Goal: Information Seeking & Learning: Compare options

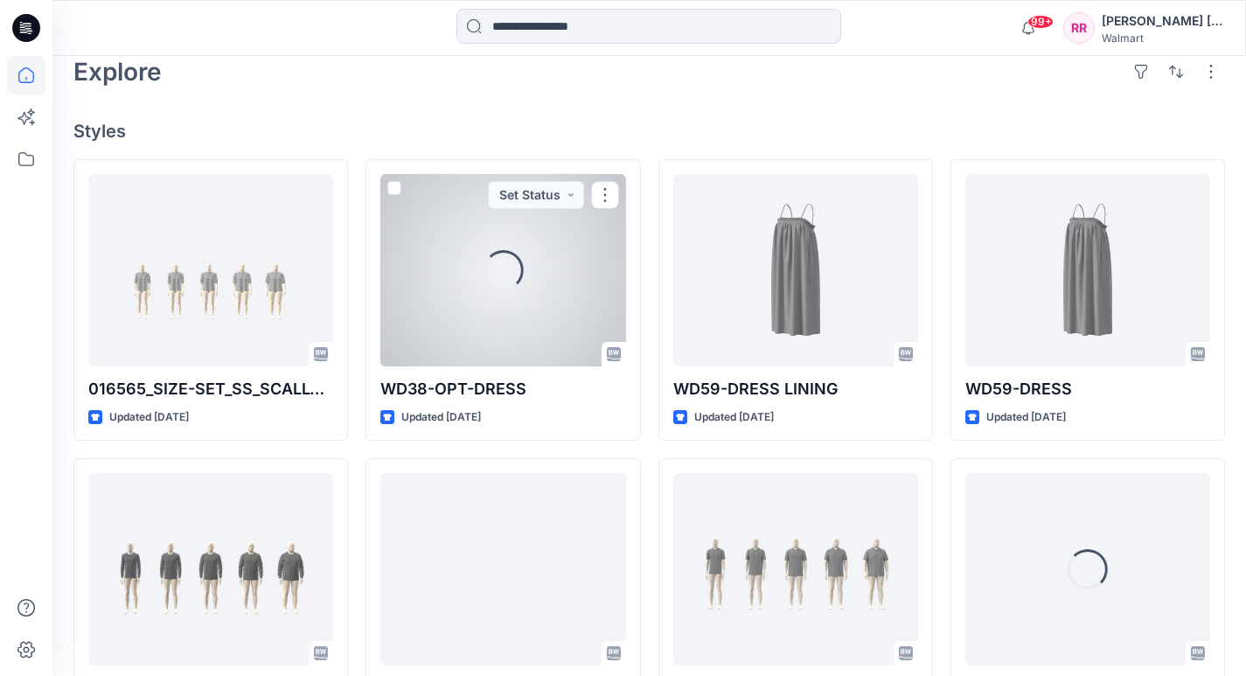
scroll to position [437, 0]
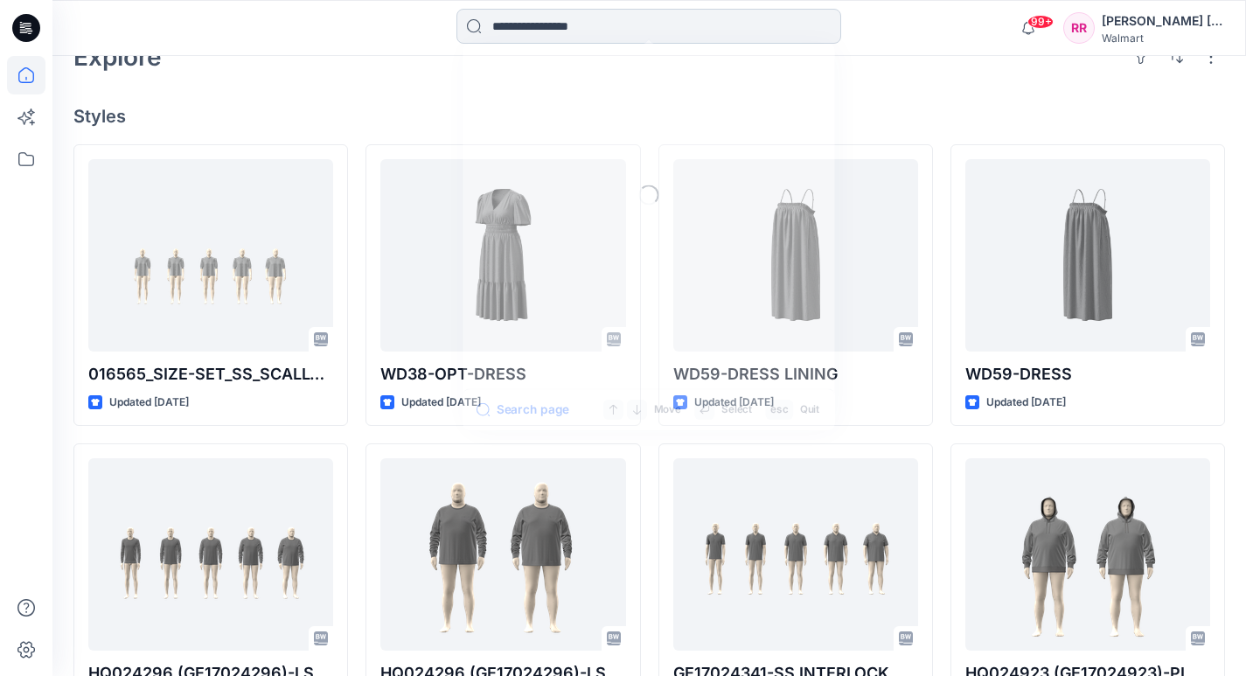
click at [510, 15] on input at bounding box center [648, 26] width 385 height 35
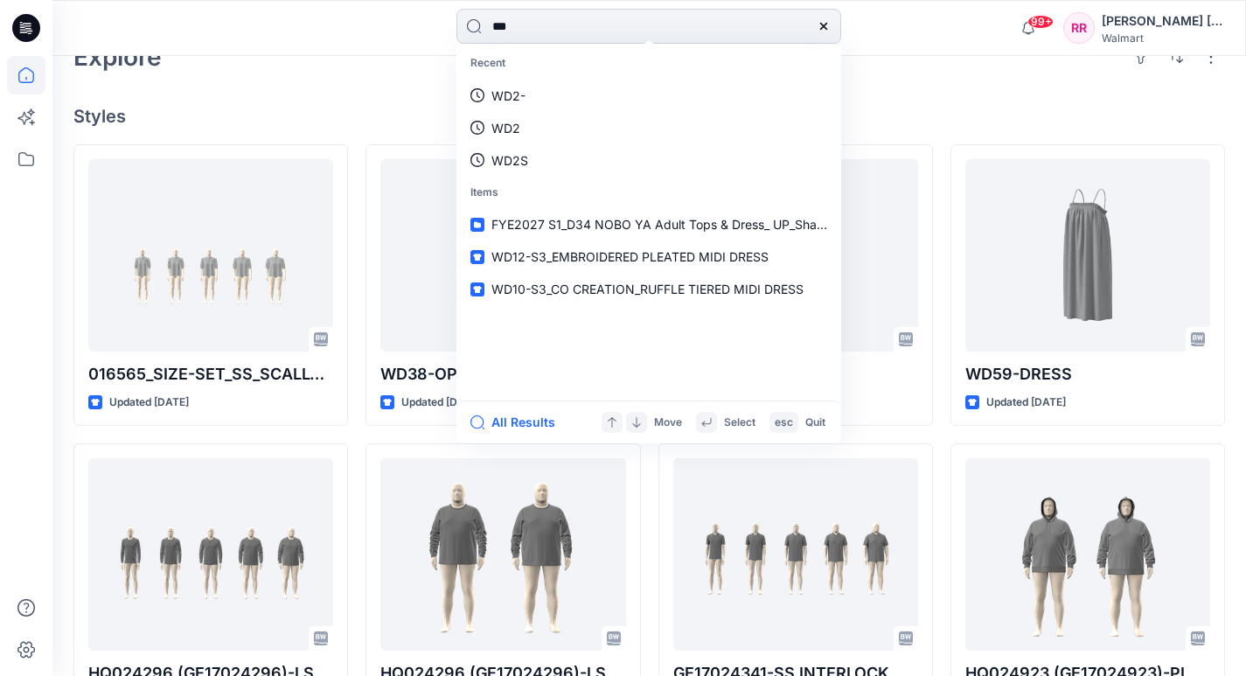
type input "****"
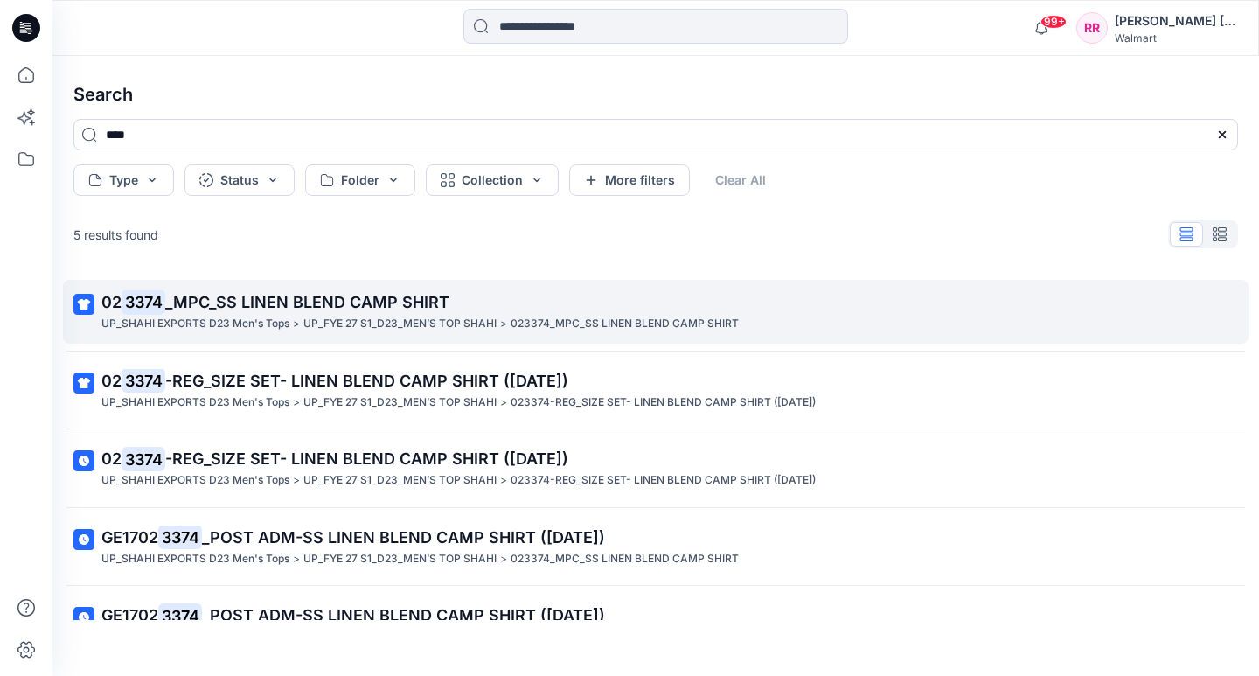
click at [251, 311] on p "02 3374 _MPC_SS LINEN BLEND CAMP SHIRT" at bounding box center [653, 302] width 1105 height 24
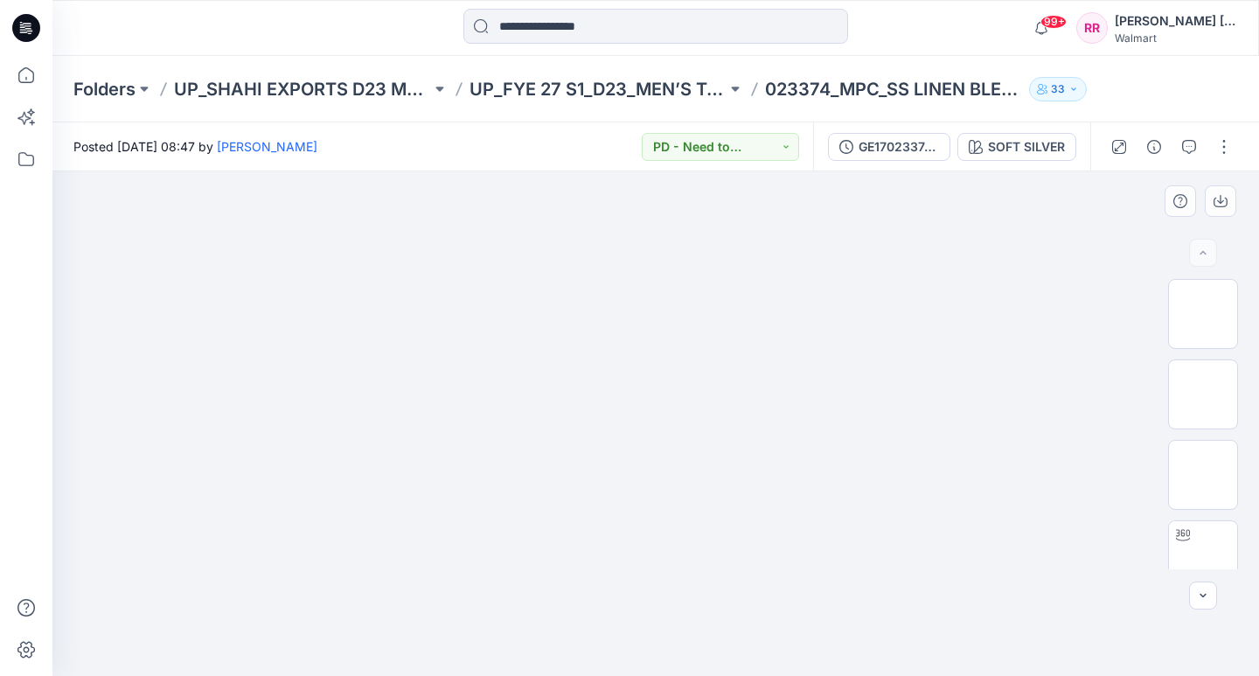
click at [811, 171] on img at bounding box center [655, 171] width 841 height 0
click at [1207, 585] on button "button" at bounding box center [1203, 595] width 28 height 28
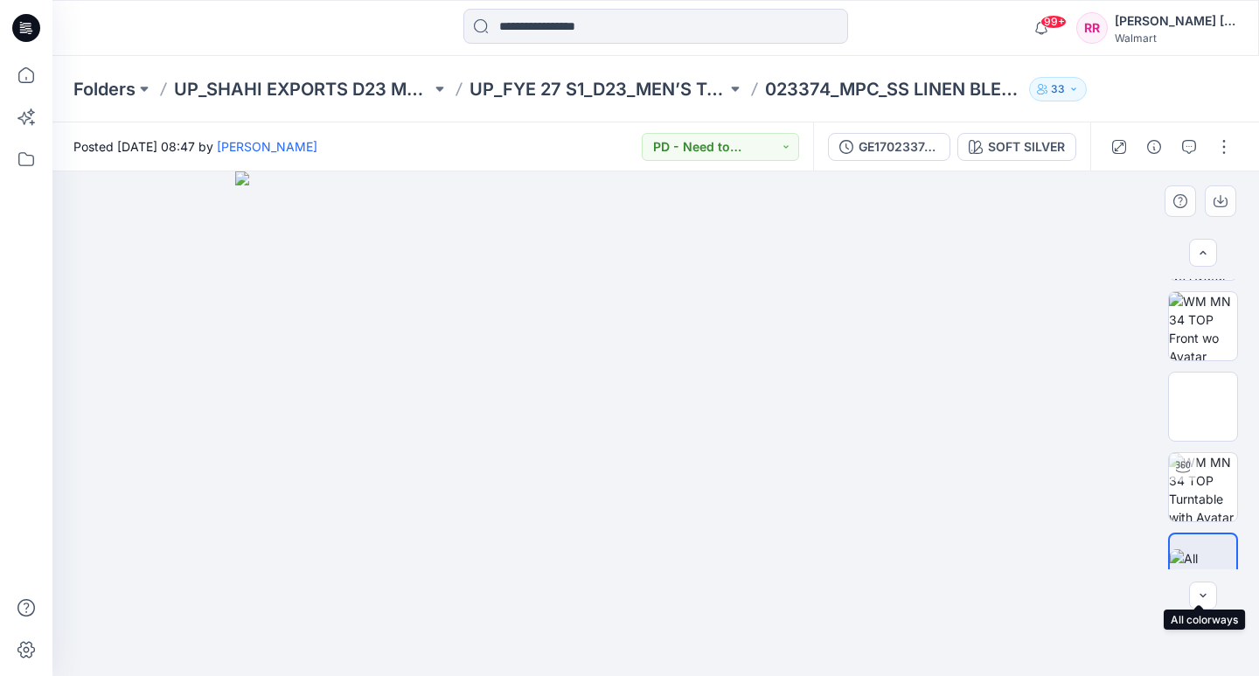
click at [1202, 553] on img at bounding box center [1203, 567] width 66 height 37
click at [741, 149] on button "PD - Need to Review Cost" at bounding box center [720, 147] width 157 height 28
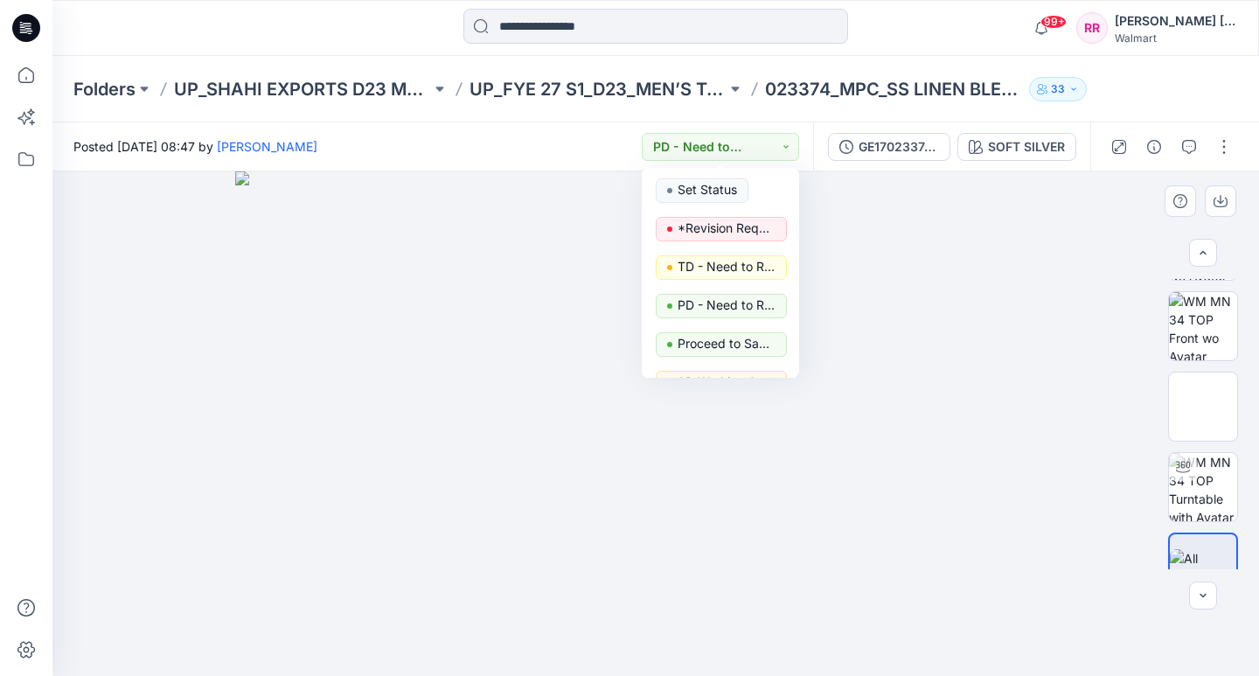
click at [1008, 350] on img at bounding box center [655, 423] width 841 height 504
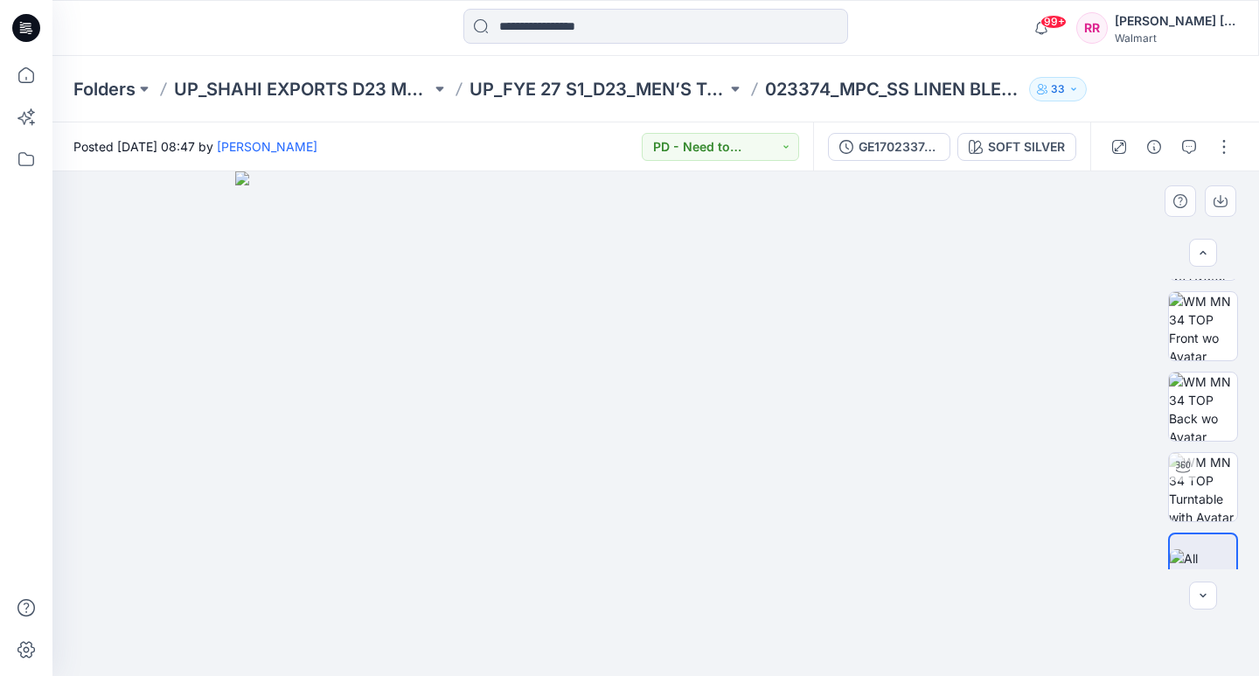
click at [629, 428] on img at bounding box center [655, 423] width 841 height 504
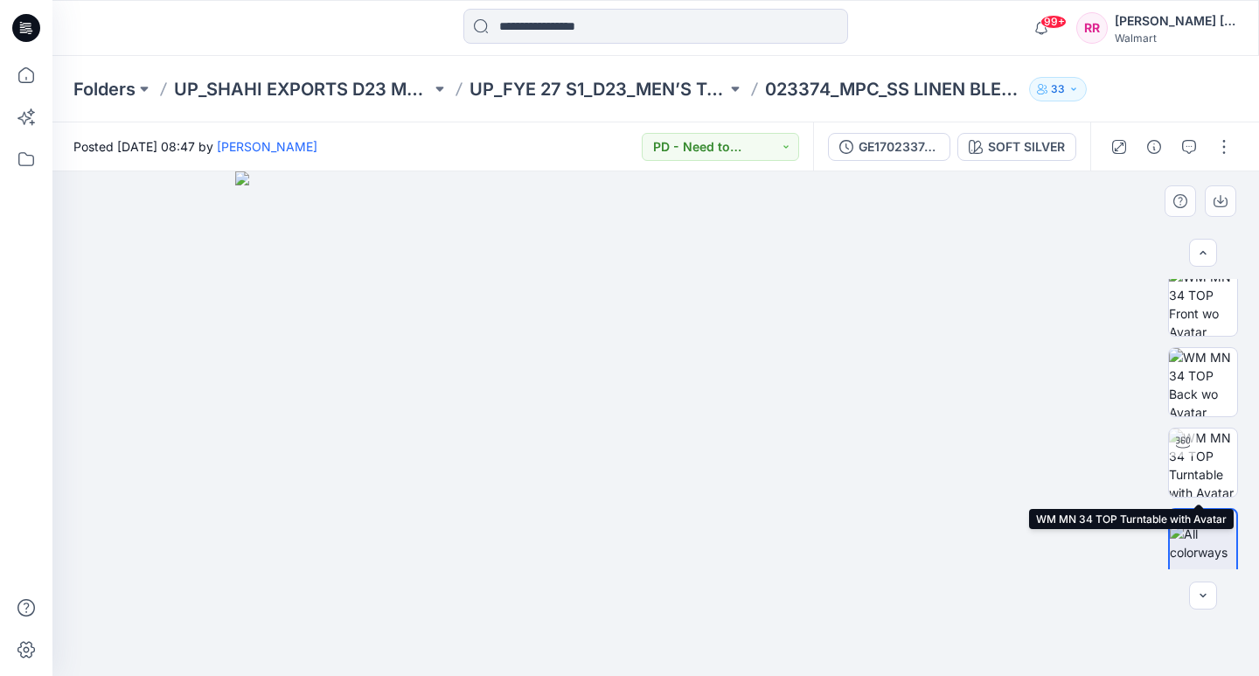
scroll to position [101, 0]
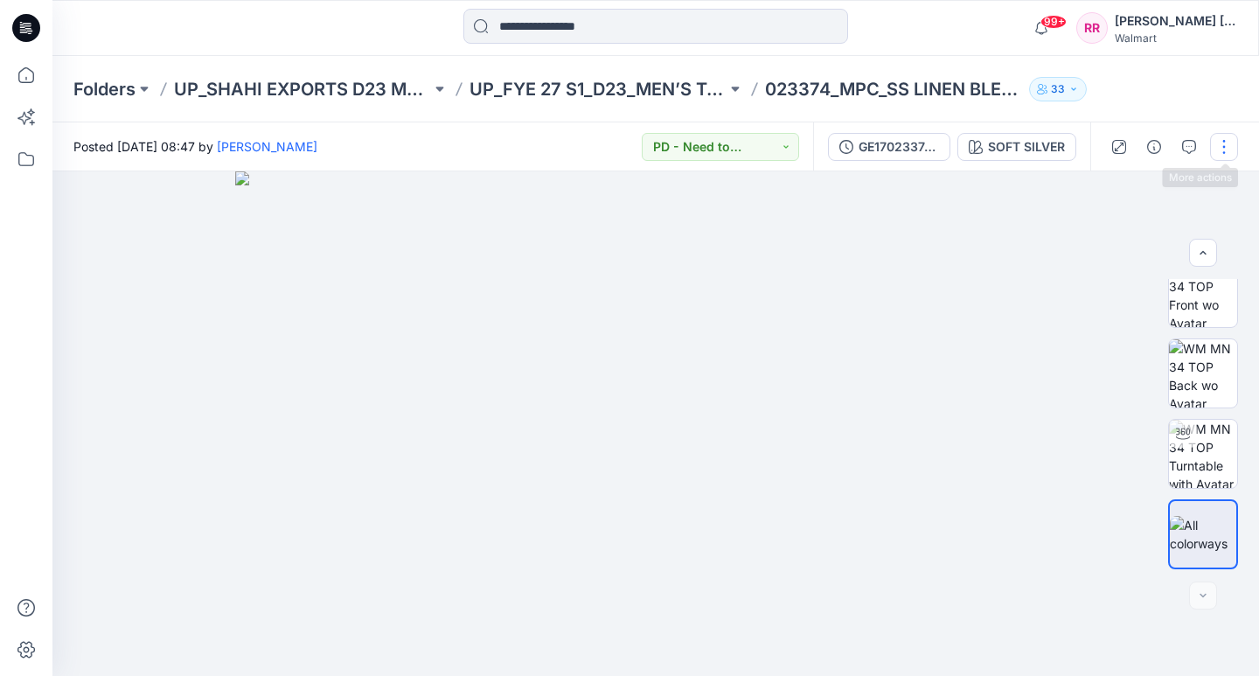
click at [1227, 149] on button "button" at bounding box center [1224, 147] width 28 height 28
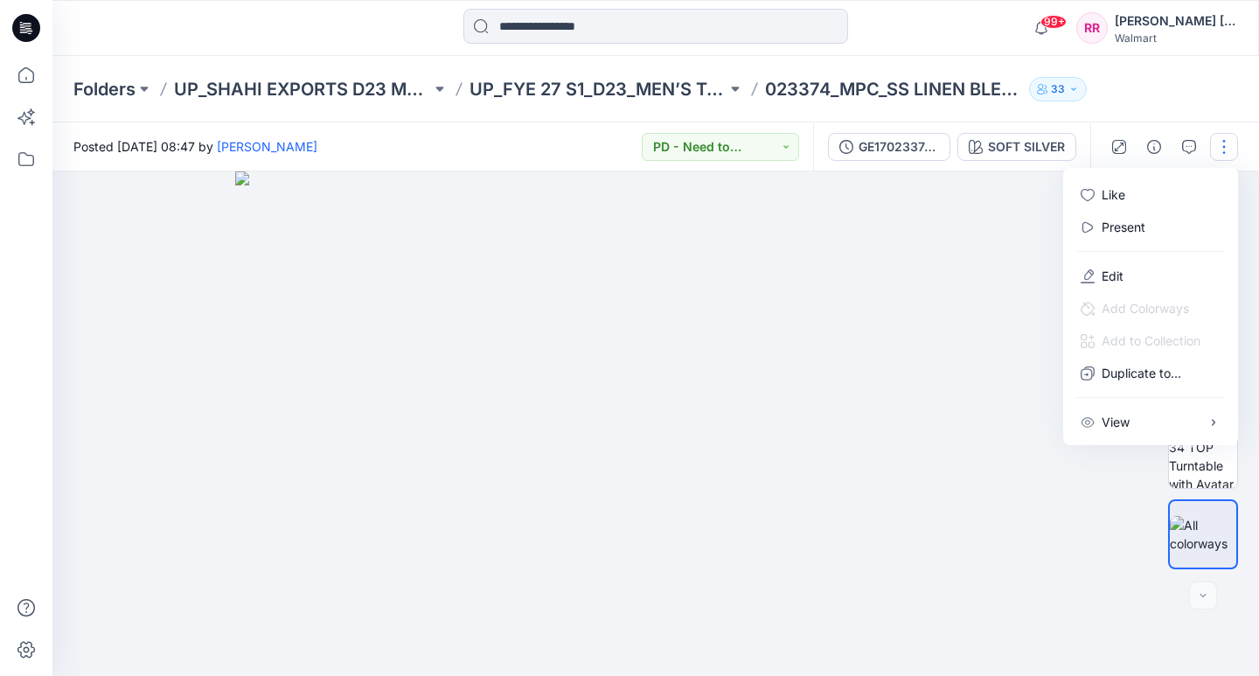
click at [999, 193] on img at bounding box center [655, 423] width 841 height 504
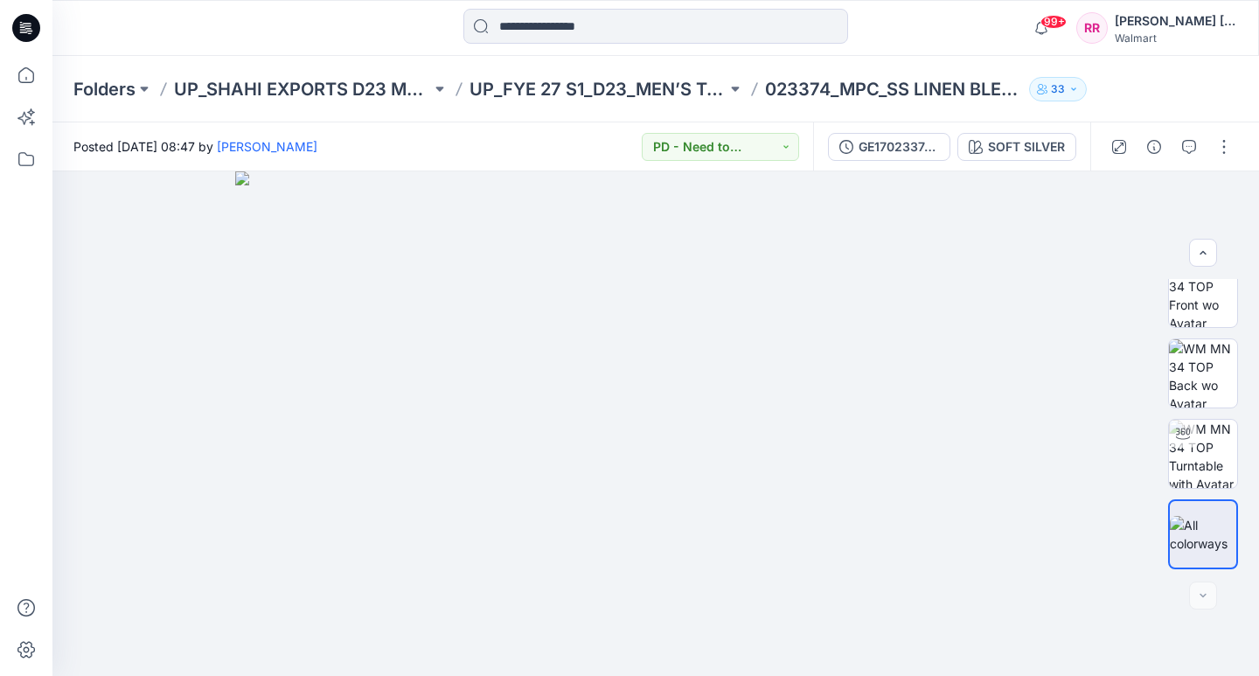
click at [1059, 87] on p "33" at bounding box center [1058, 89] width 14 height 19
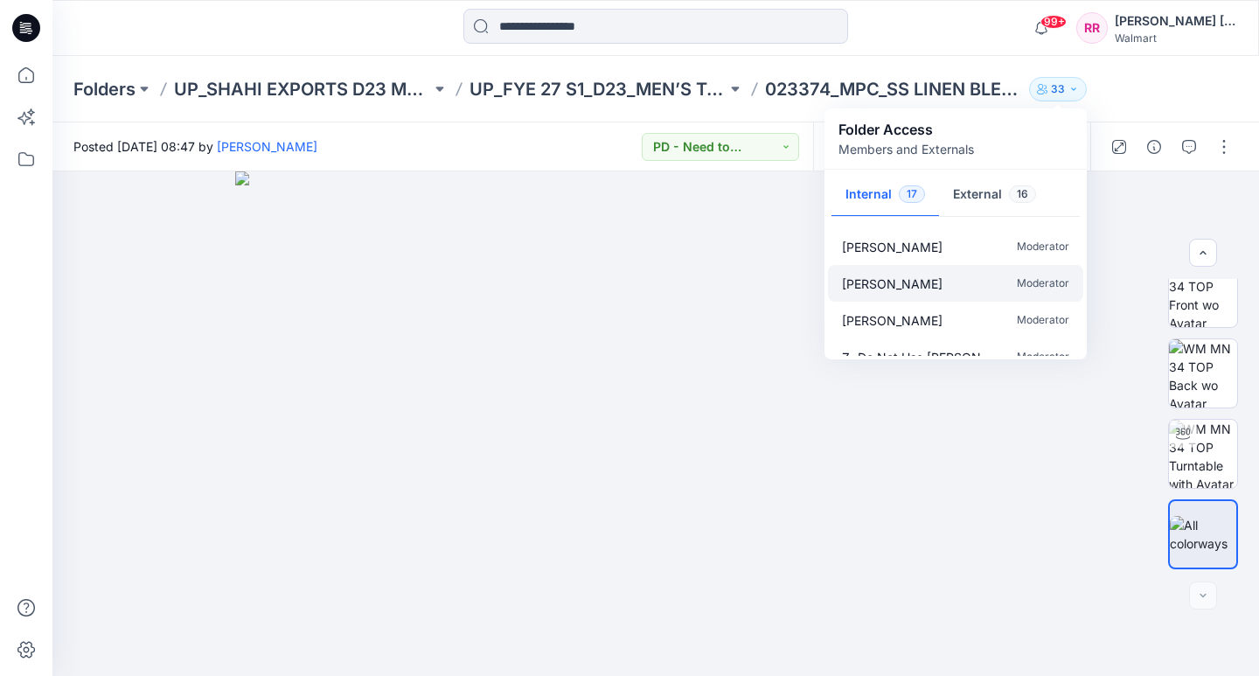
scroll to position [493, 0]
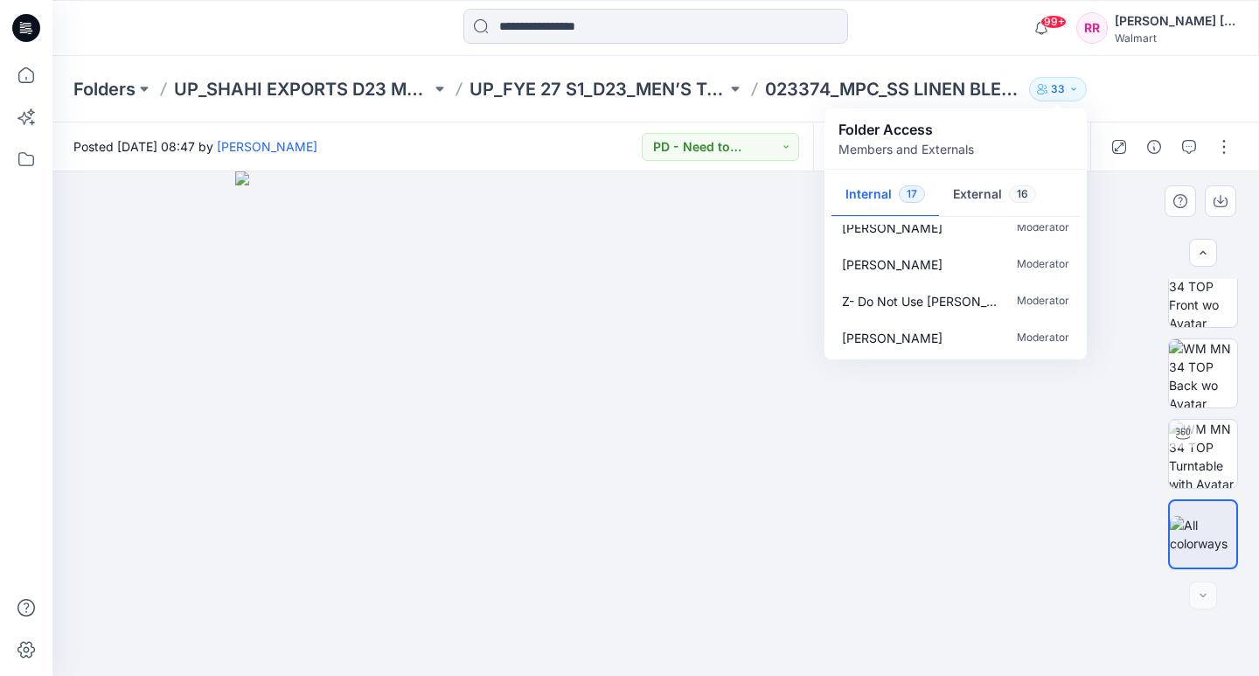
click at [1028, 446] on img at bounding box center [655, 423] width 841 height 504
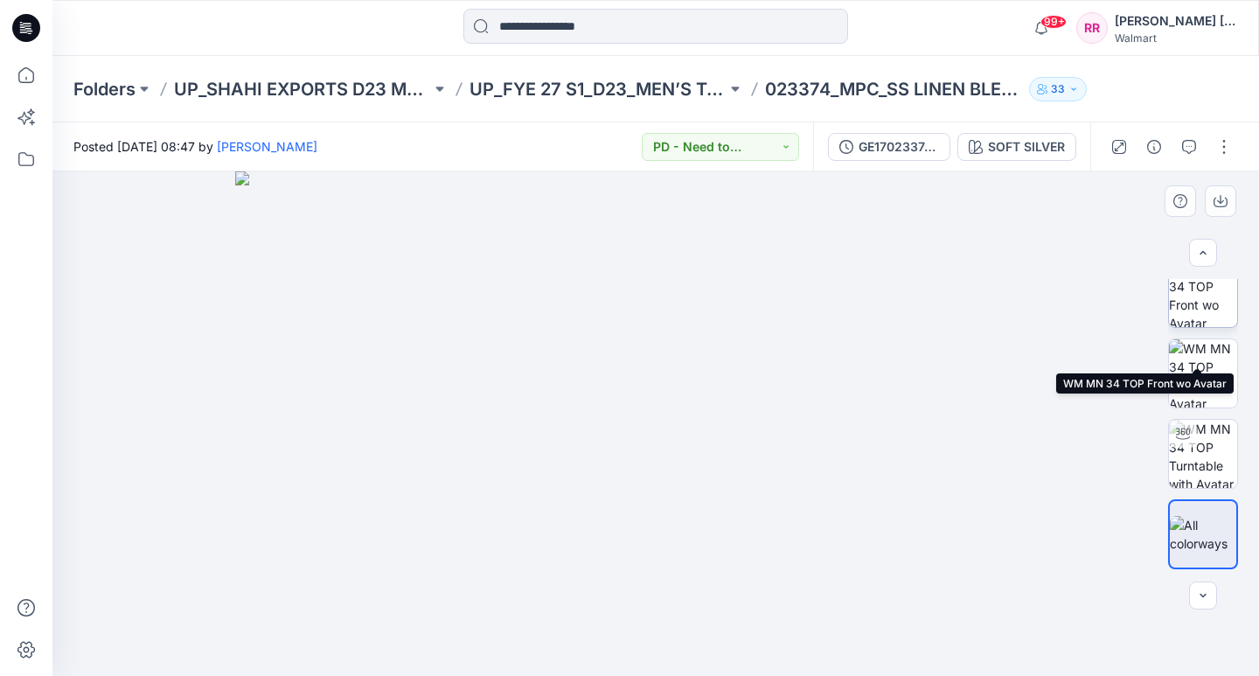
scroll to position [0, 0]
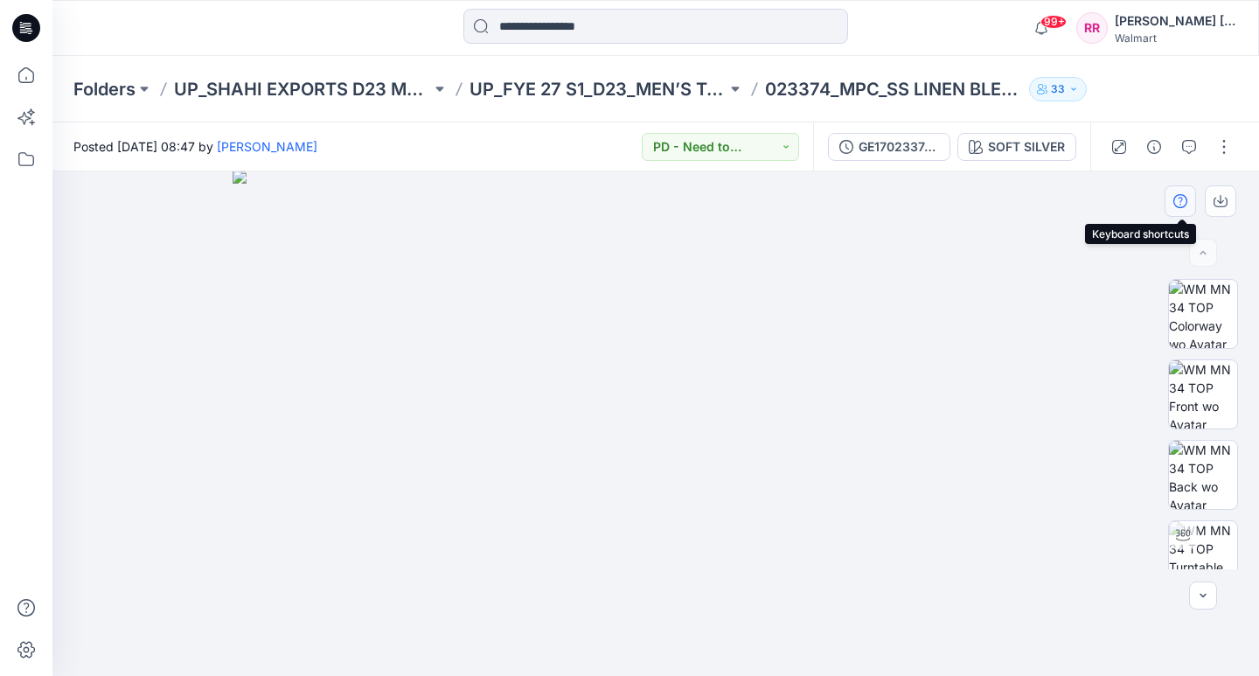
click at [1191, 198] on button "button" at bounding box center [1180, 200] width 31 height 31
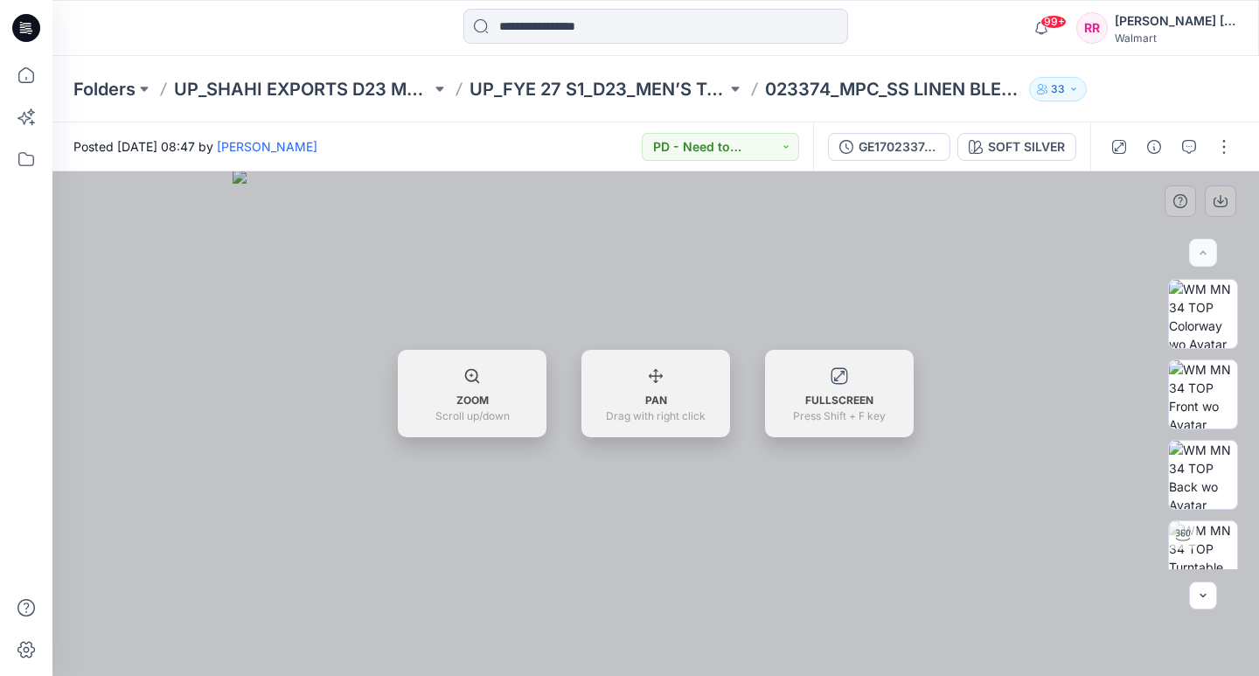
click at [1088, 327] on div at bounding box center [655, 423] width 1207 height 504
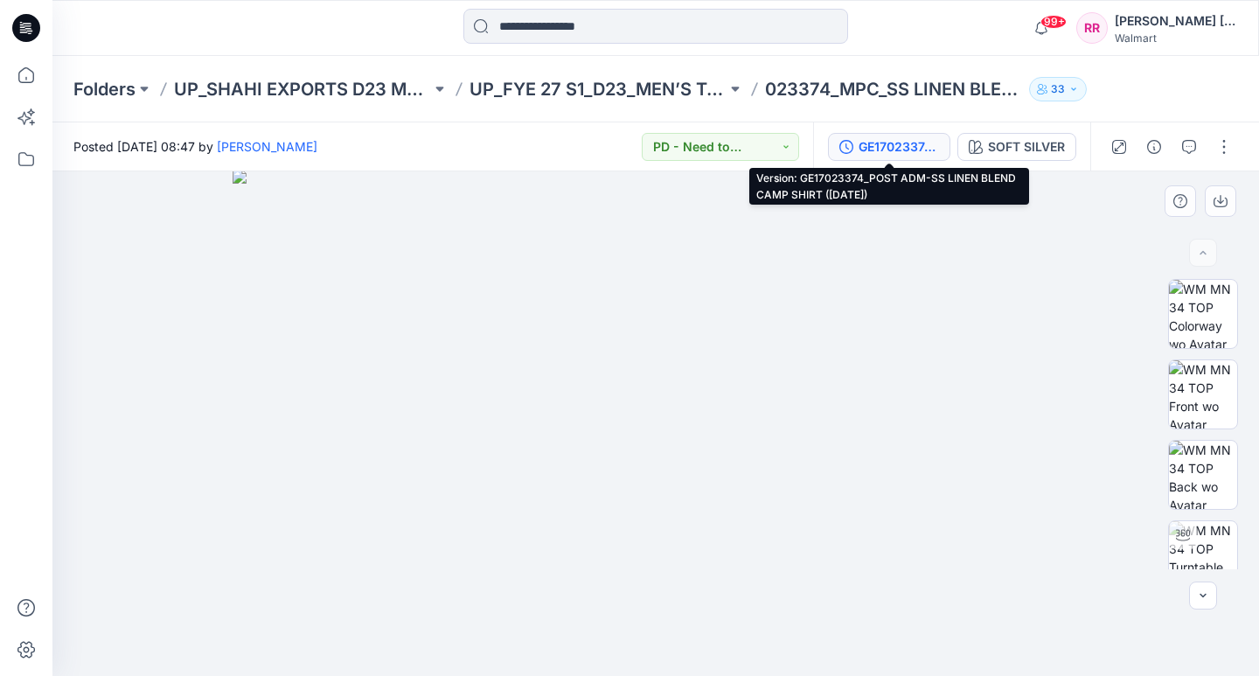
click at [866, 147] on div "GE17023374_POST ADM-SS LINEN BLEND CAMP SHIRT ([DATE])" at bounding box center [899, 146] width 80 height 19
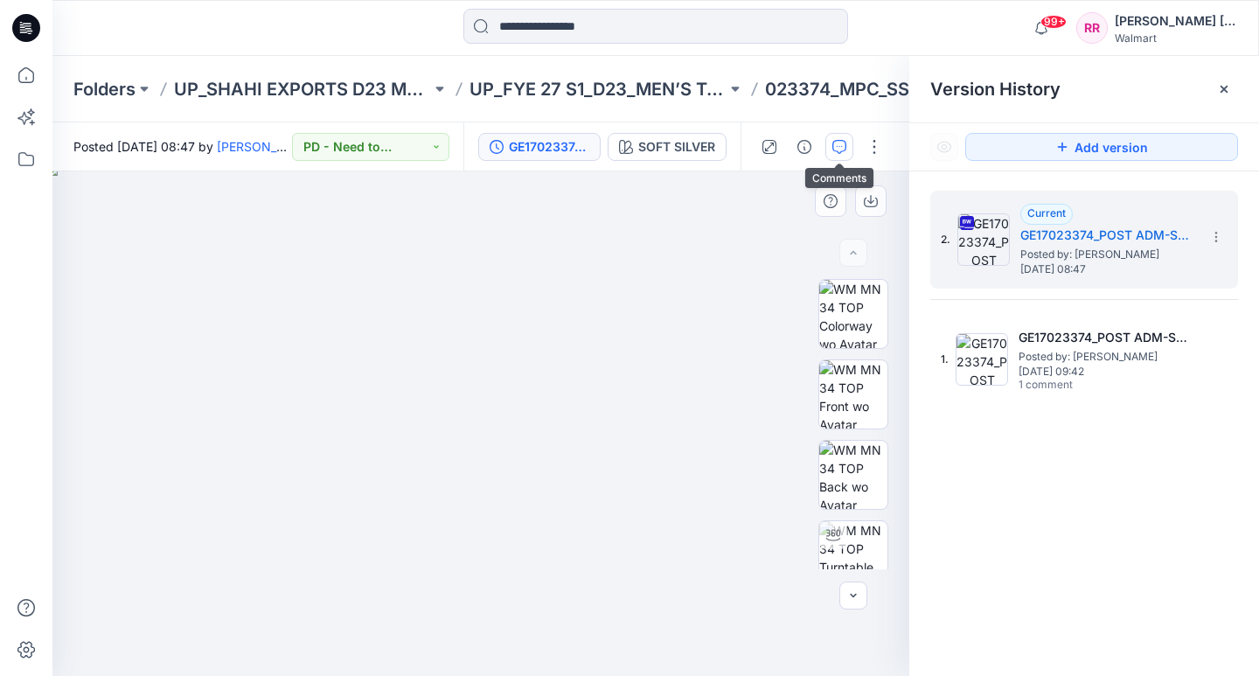
click at [844, 140] on icon "button" at bounding box center [839, 147] width 14 height 14
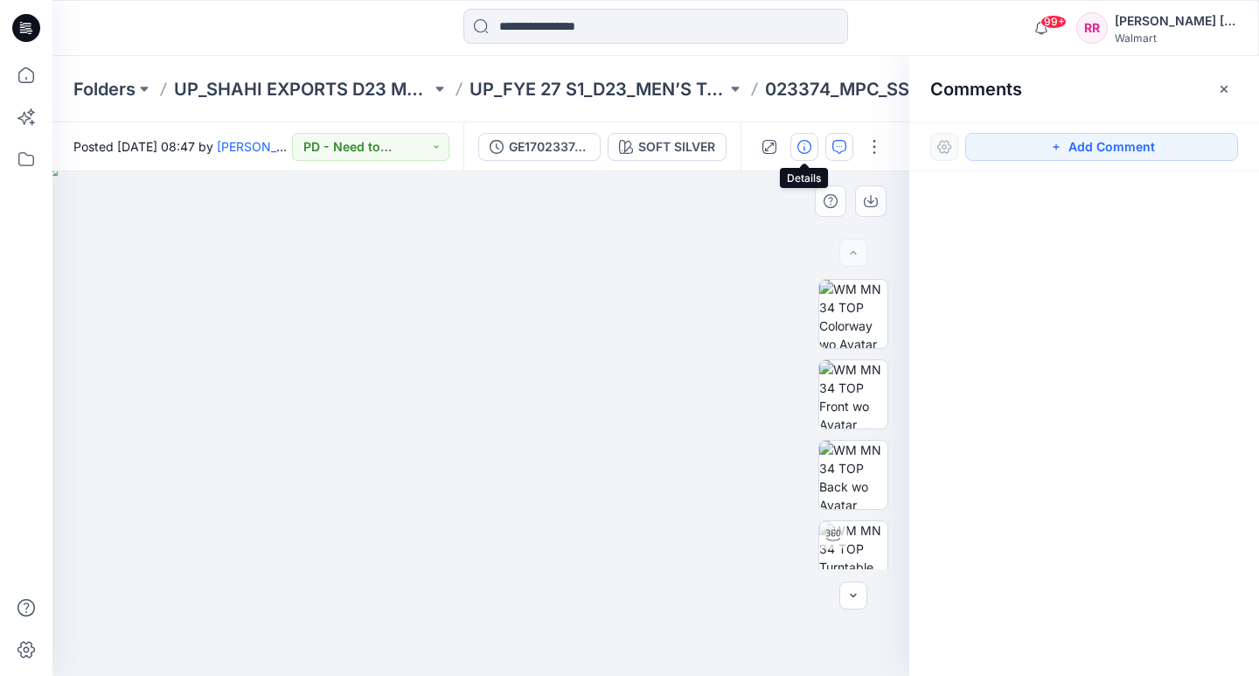
click at [798, 148] on icon "button" at bounding box center [804, 147] width 14 height 14
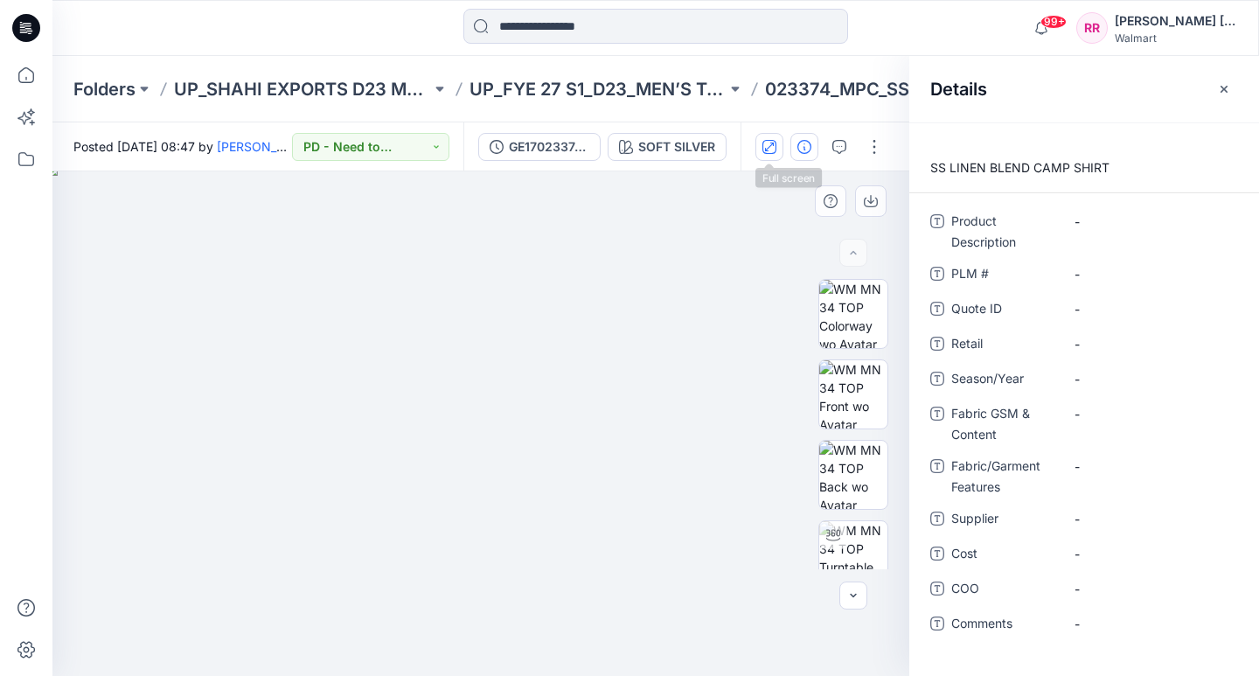
click at [774, 154] on button "button" at bounding box center [769, 147] width 28 height 28
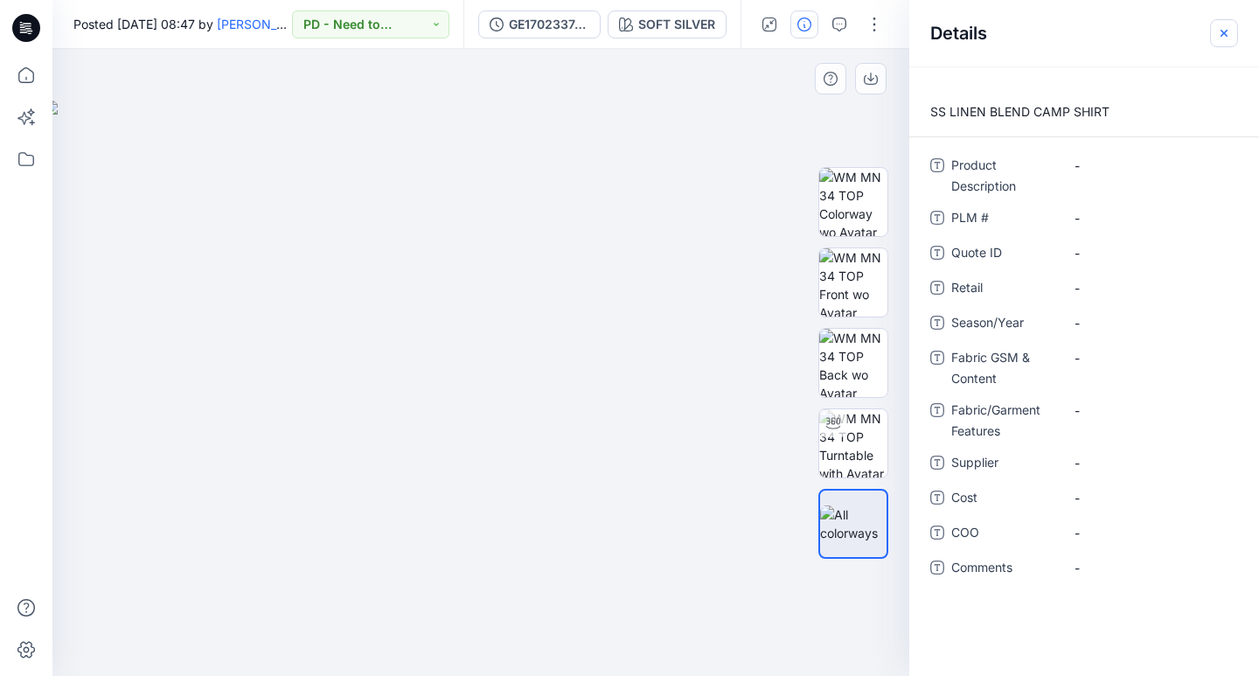
click at [1229, 24] on button "button" at bounding box center [1224, 33] width 28 height 28
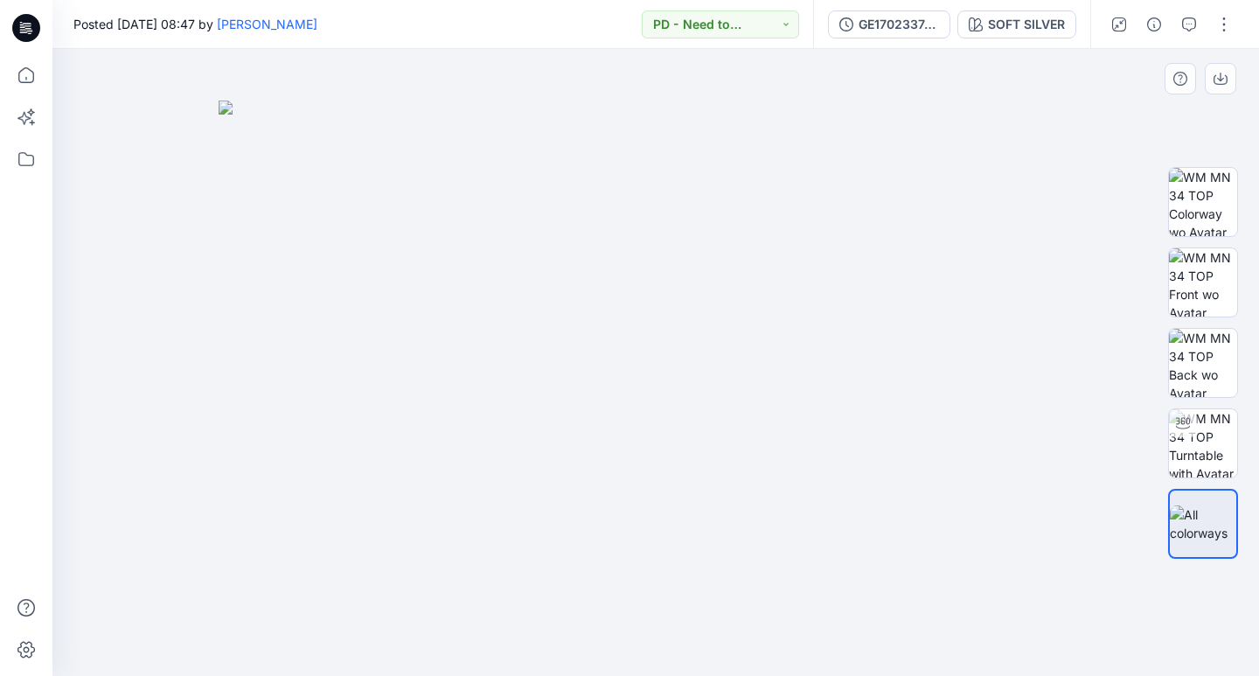
click at [623, 278] on img at bounding box center [656, 389] width 874 height 576
click at [19, 161] on icon at bounding box center [26, 159] width 16 height 14
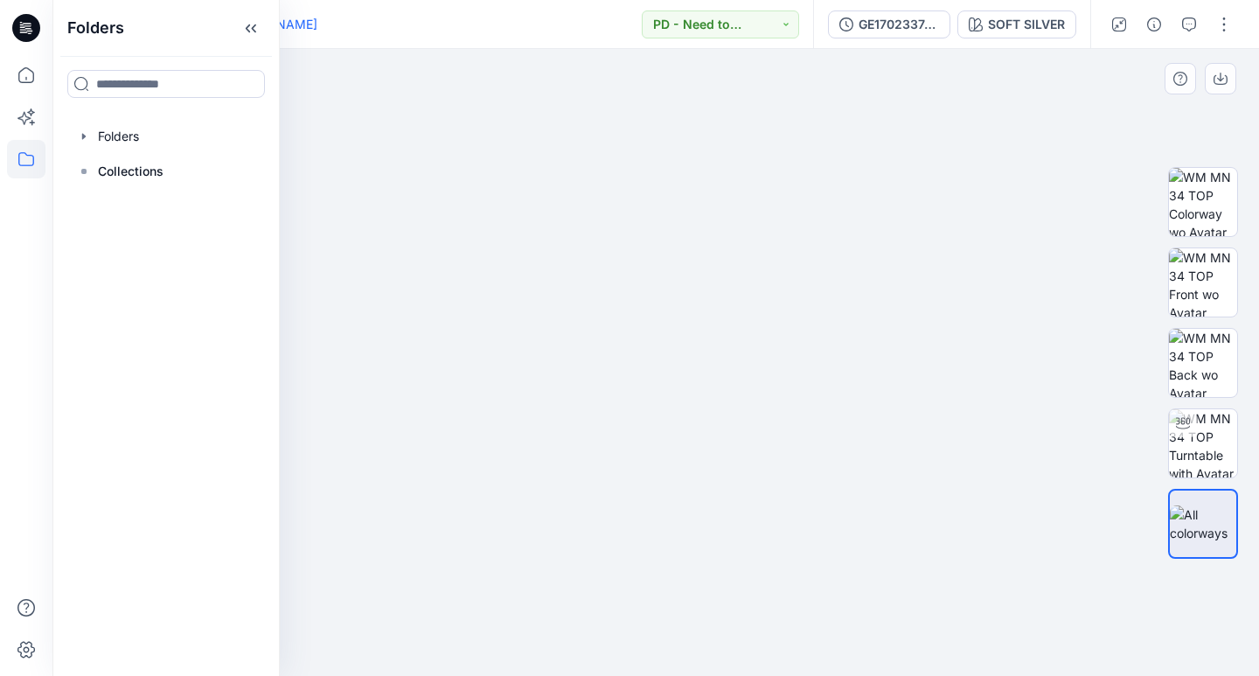
click at [517, 105] on img at bounding box center [656, 389] width 874 height 576
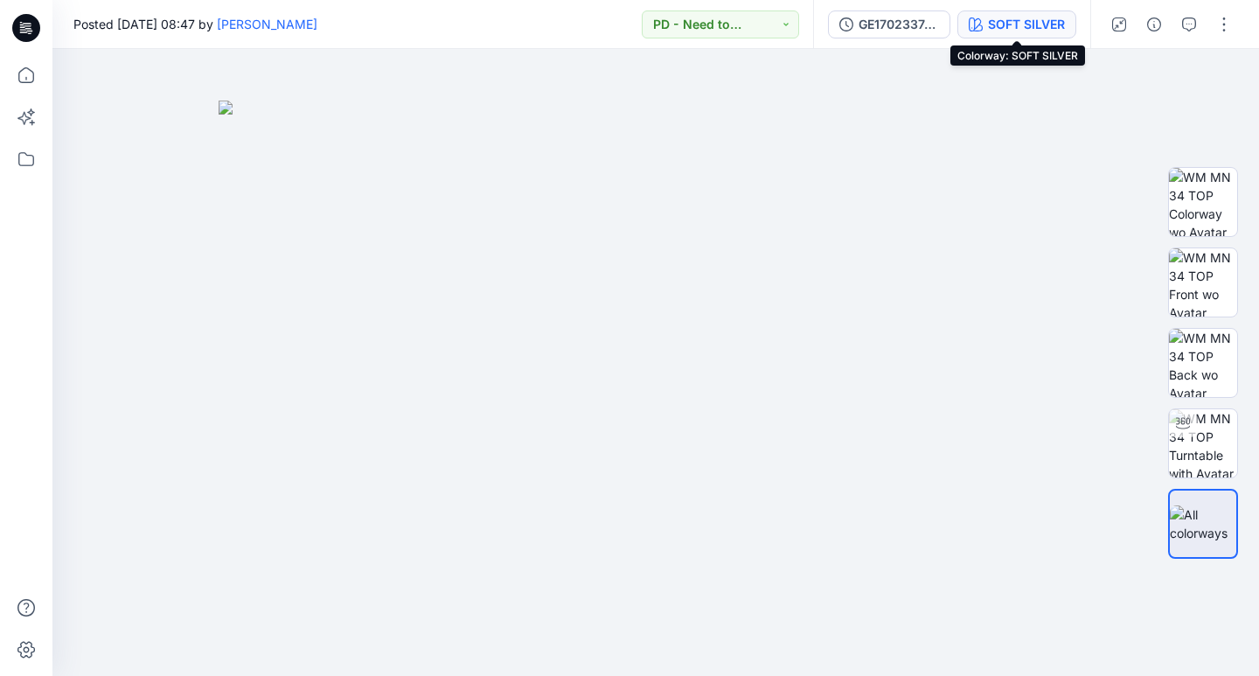
click at [993, 16] on div "SOFT SILVER" at bounding box center [1026, 24] width 77 height 19
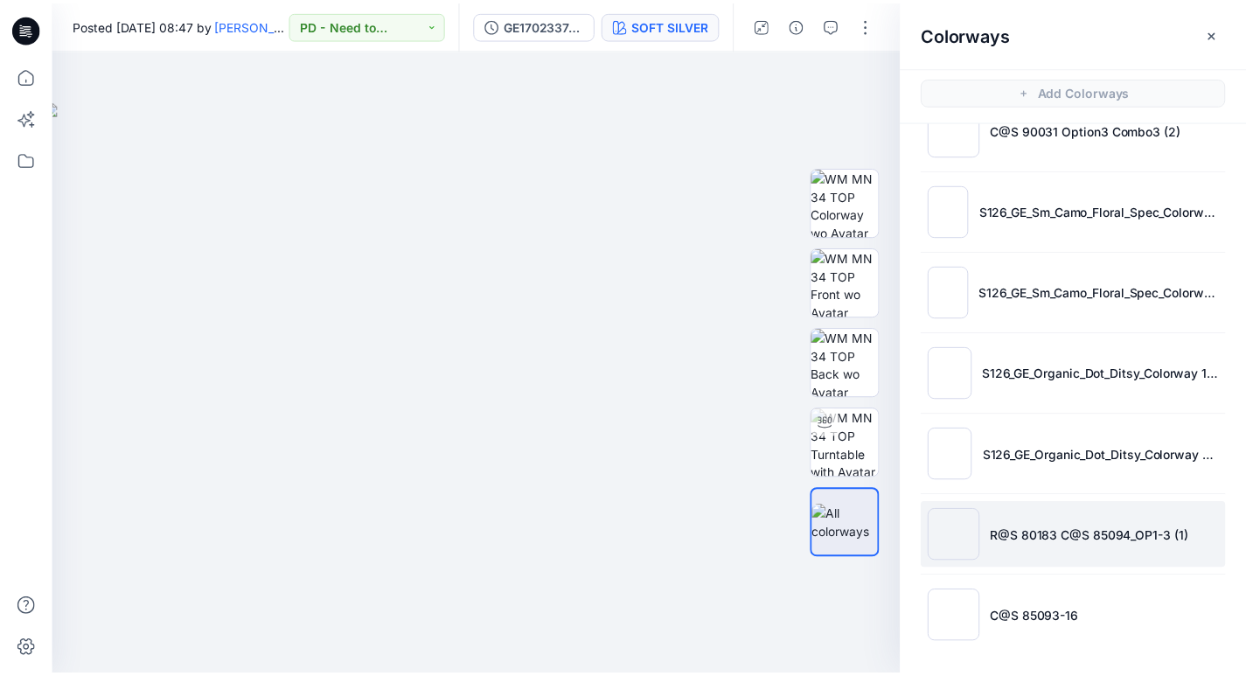
scroll to position [613, 0]
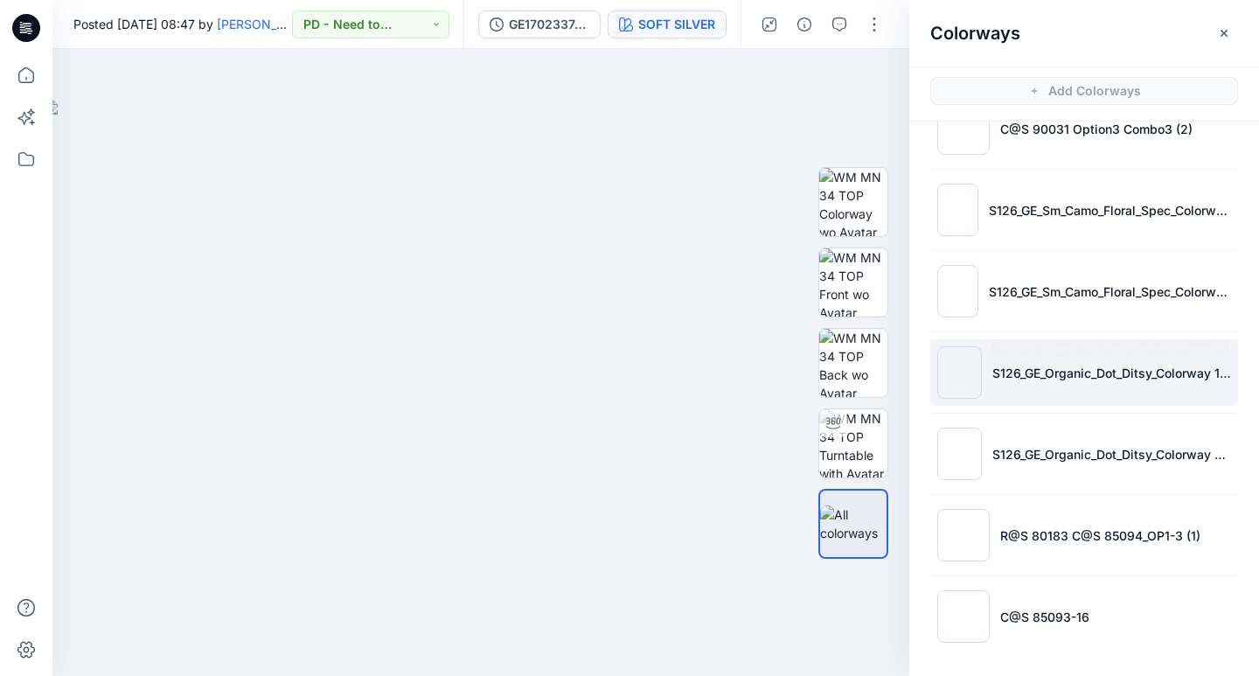
click at [995, 375] on p "S126_GE_Organic_Dot_Ditsy_Colorway 13_swatch" at bounding box center [1111, 373] width 239 height 18
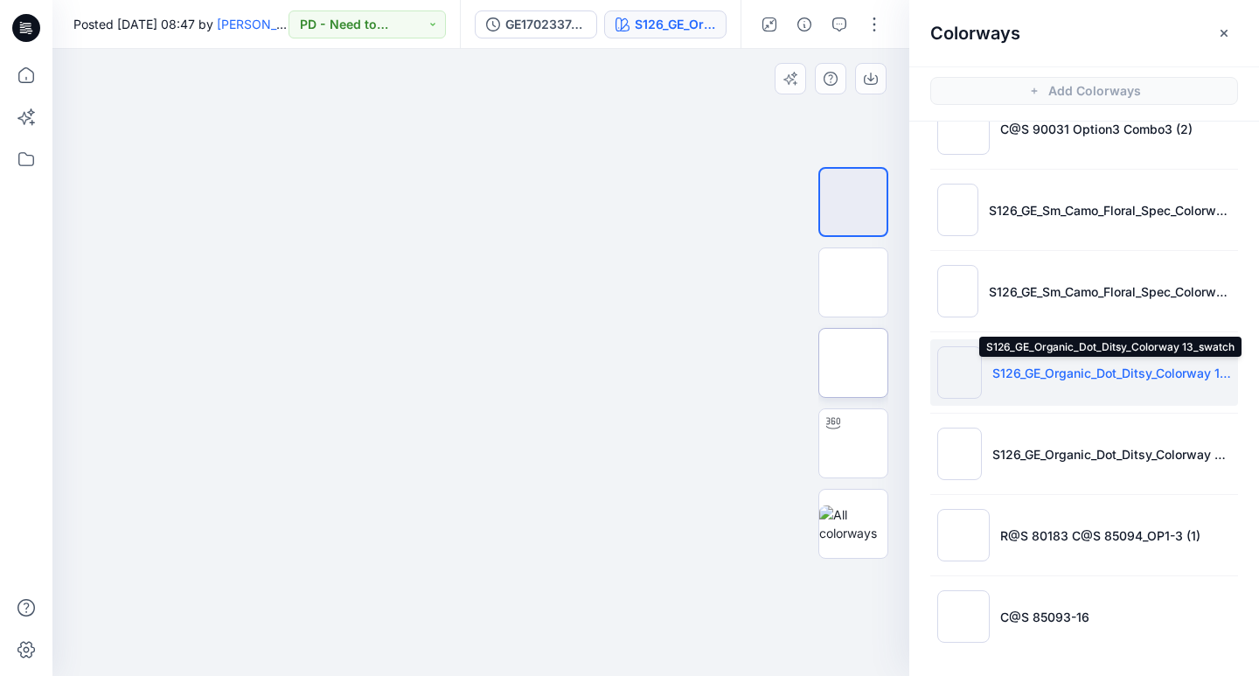
drag, startPoint x: 1025, startPoint y: 368, endPoint x: 846, endPoint y: 384, distance: 179.0
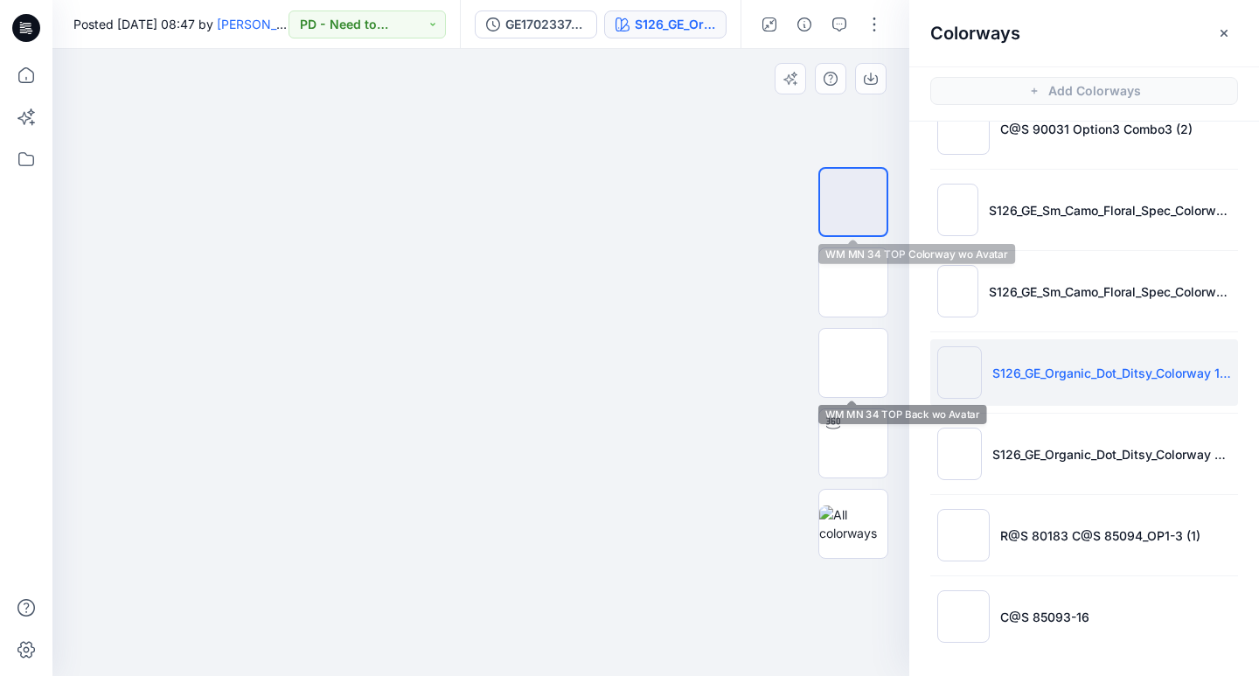
drag, startPoint x: 846, startPoint y: 384, endPoint x: 859, endPoint y: 191, distance: 193.7
click at [853, 202] on img at bounding box center [853, 202] width 0 height 0
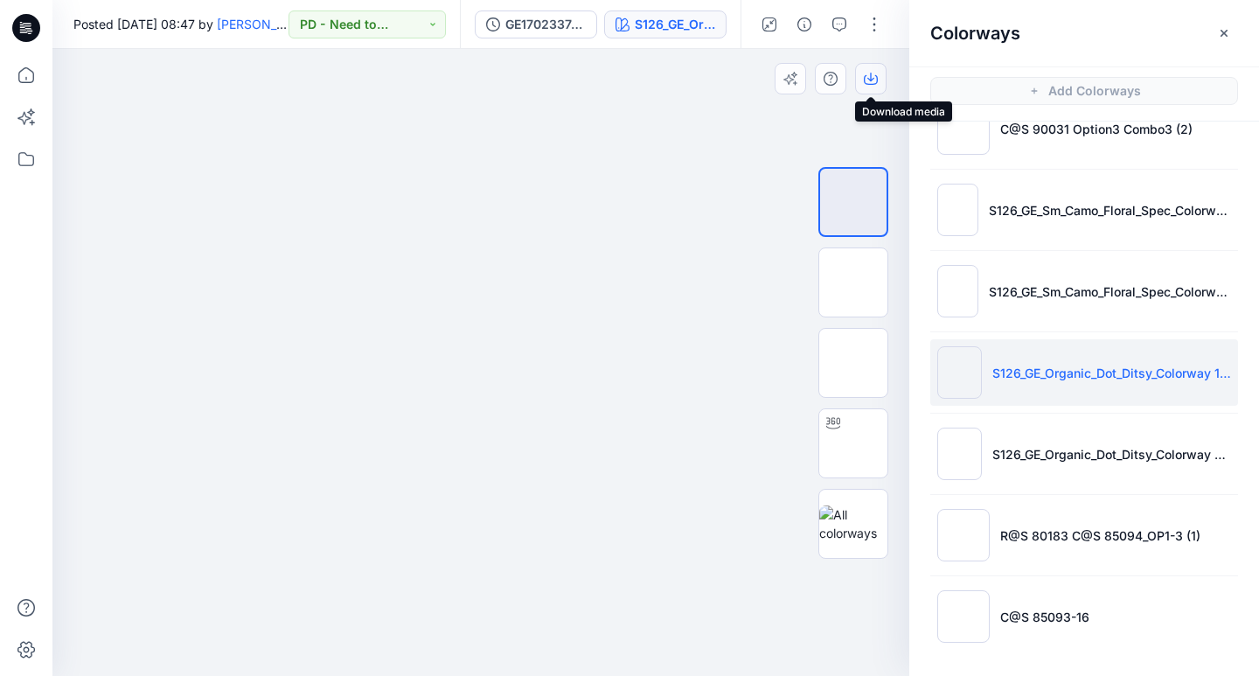
click at [873, 85] on icon "button" at bounding box center [871, 79] width 14 height 14
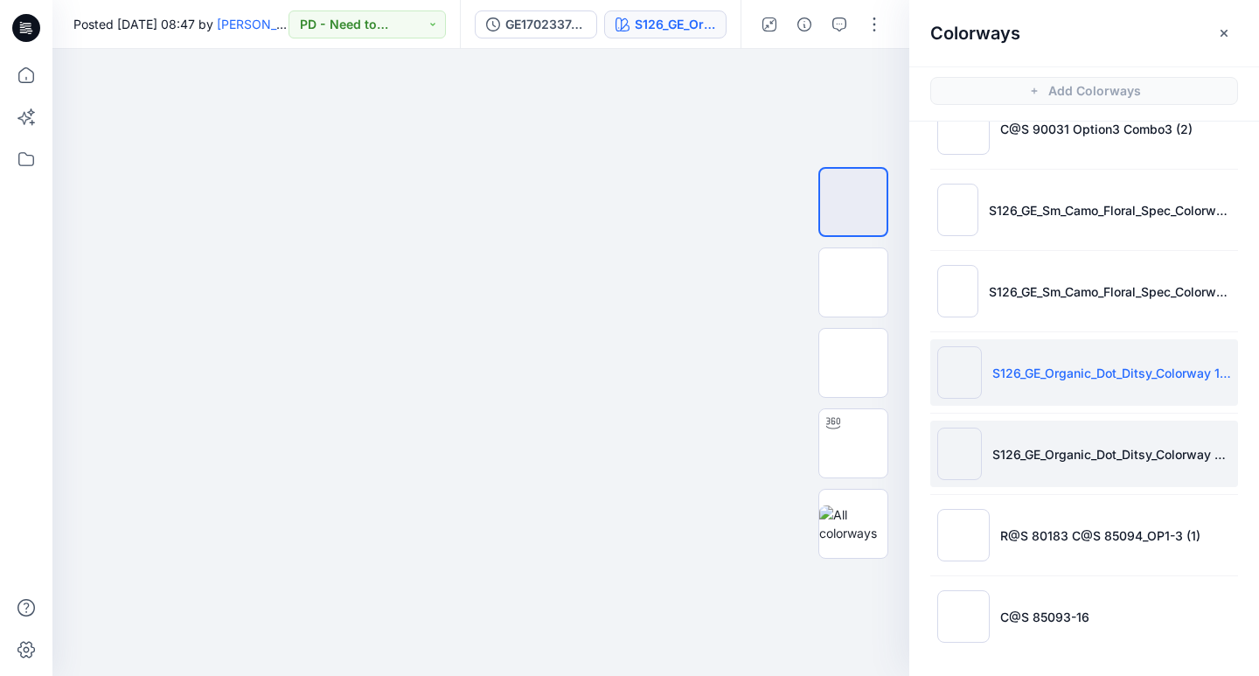
click at [970, 469] on img at bounding box center [959, 454] width 45 height 52
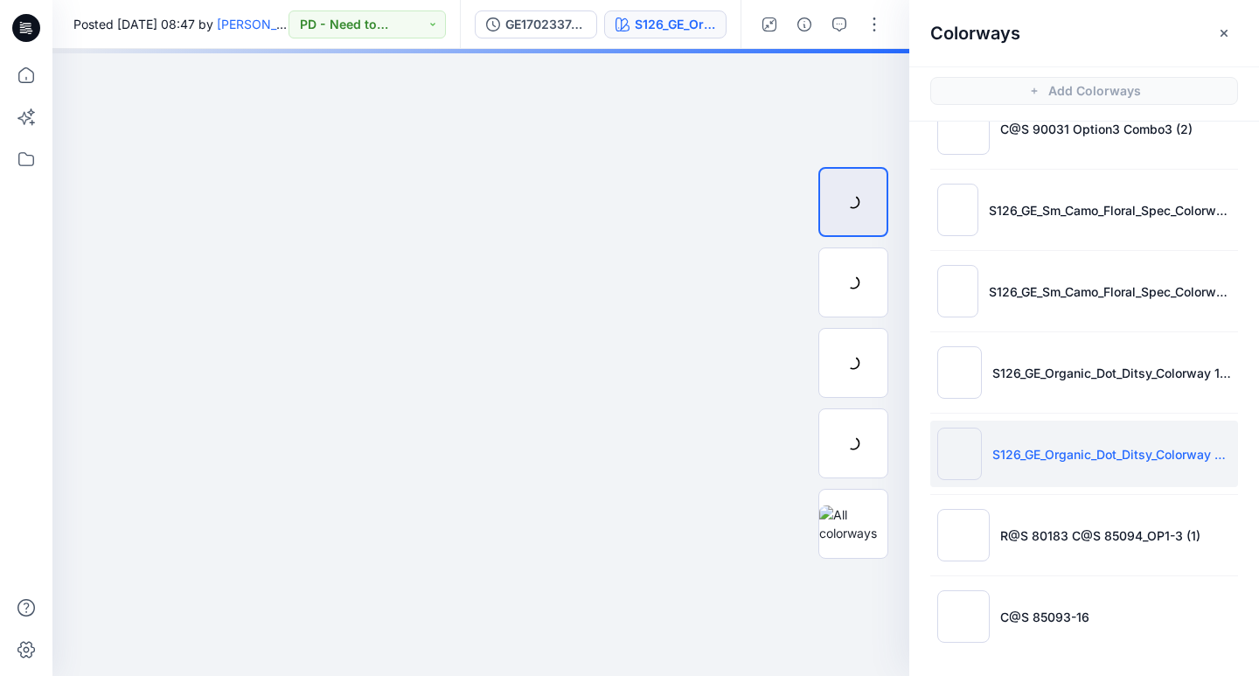
click at [848, 283] on div at bounding box center [853, 282] width 70 height 70
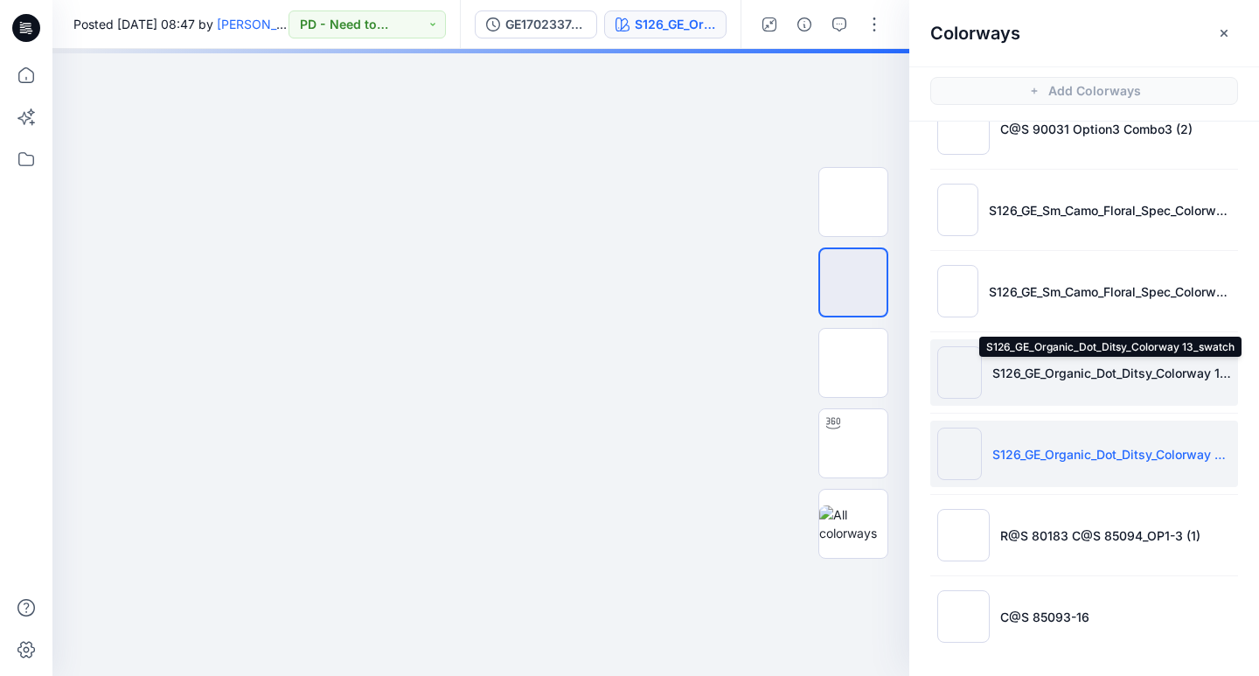
click at [1013, 365] on p "S126_GE_Organic_Dot_Ditsy_Colorway 13_swatch" at bounding box center [1111, 373] width 239 height 18
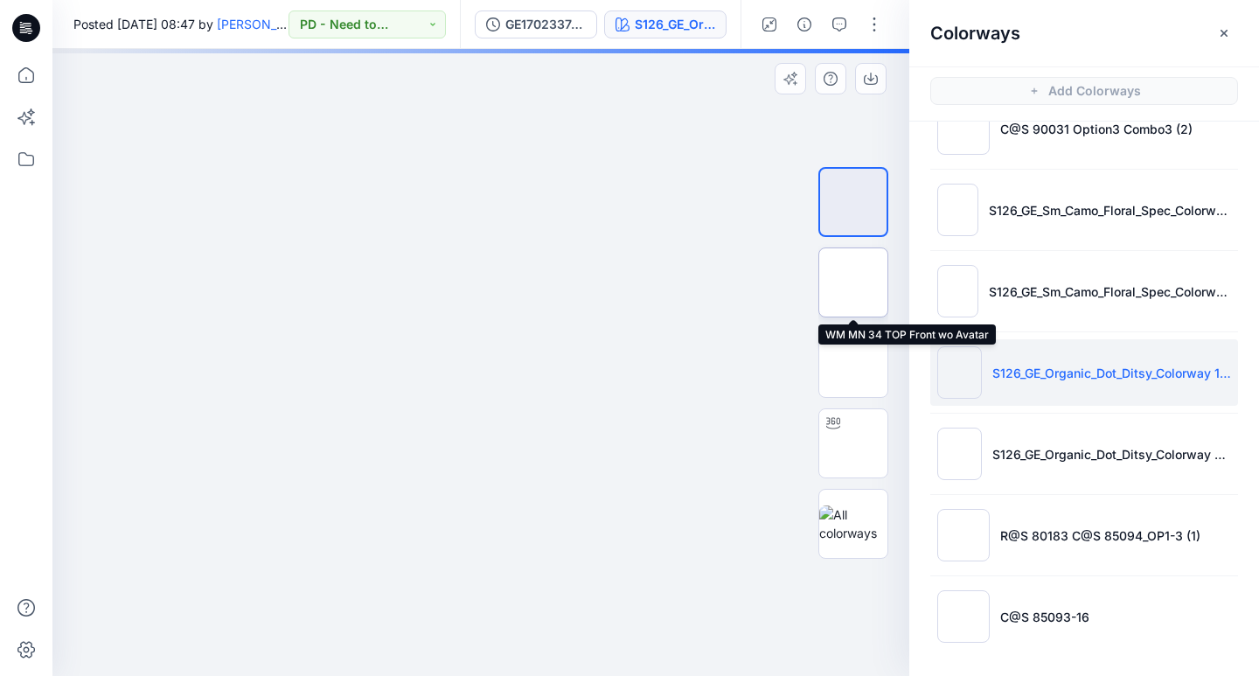
click at [853, 282] on img at bounding box center [853, 282] width 0 height 0
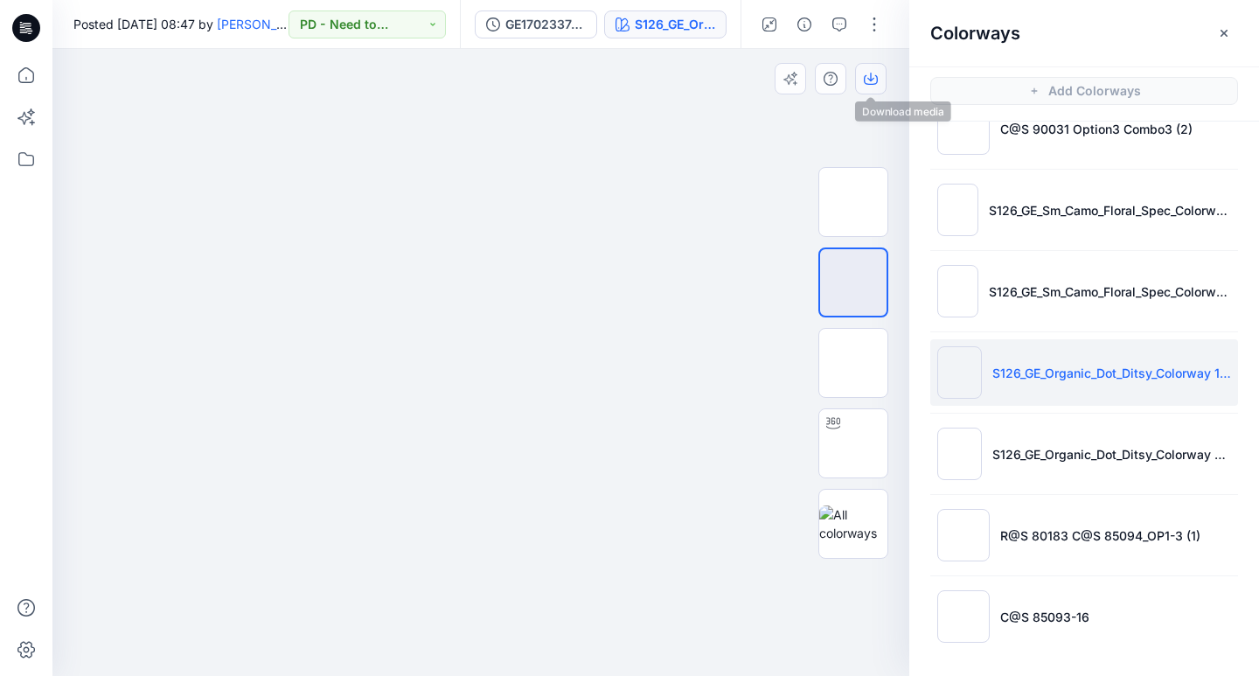
click at [871, 91] on button "button" at bounding box center [870, 78] width 31 height 31
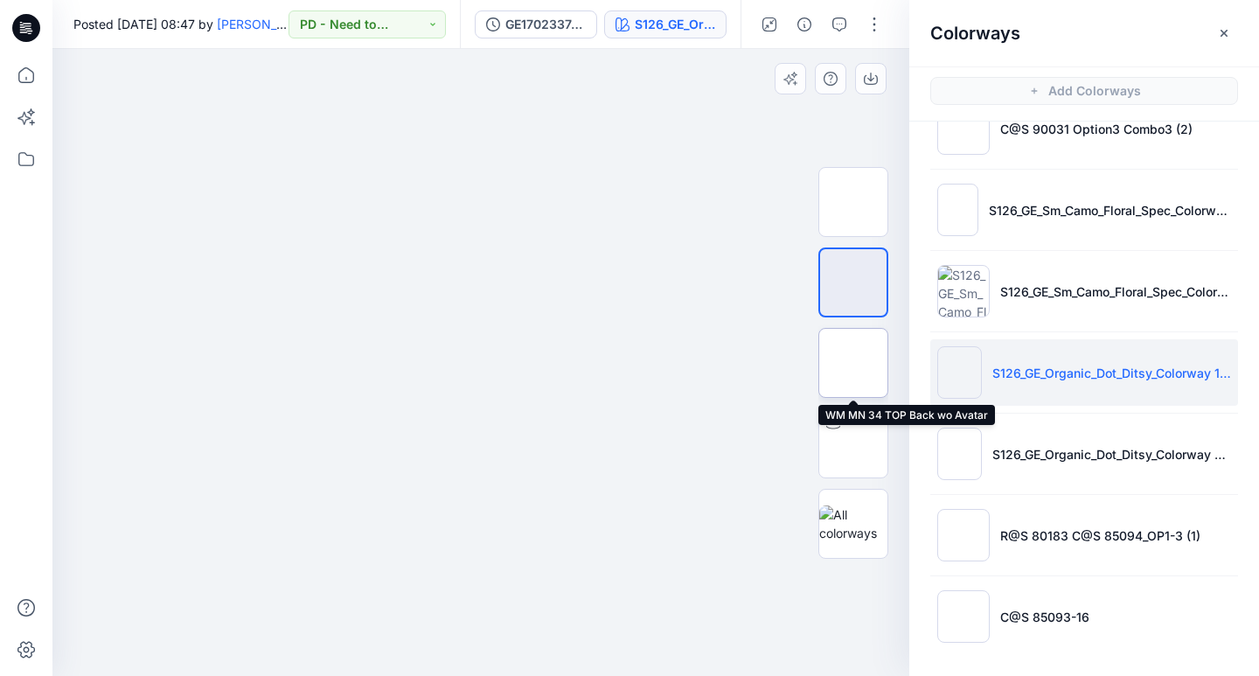
click at [853, 363] on img at bounding box center [853, 363] width 0 height 0
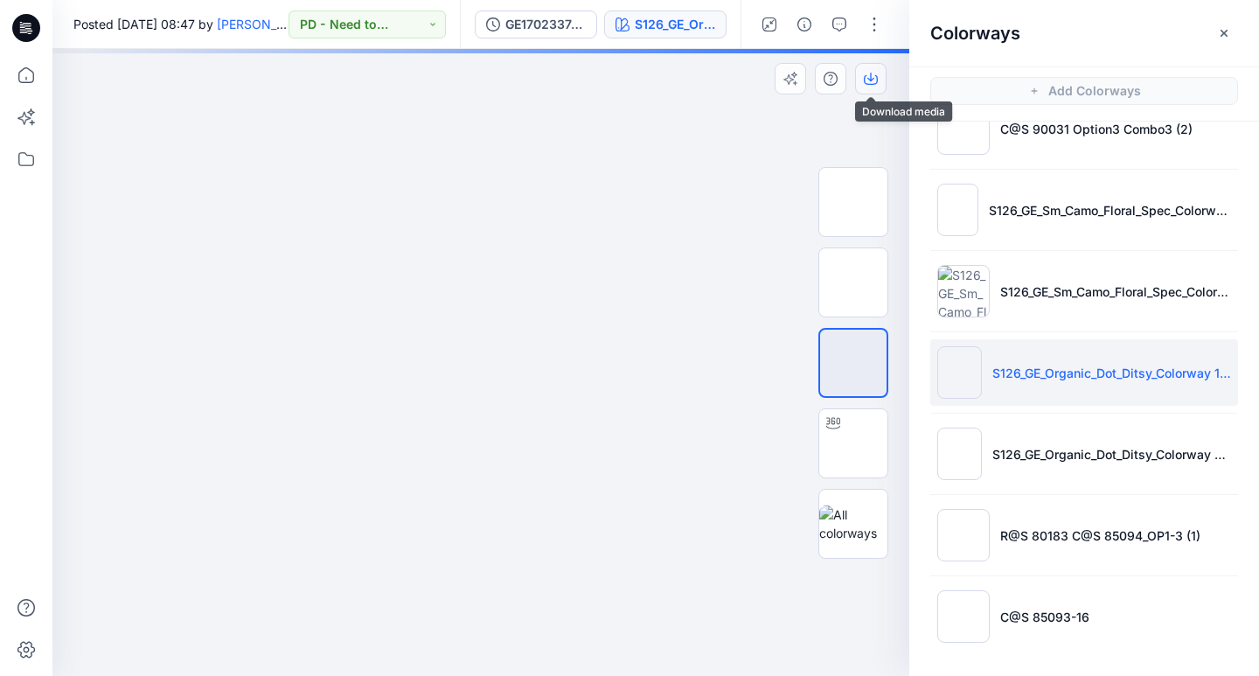
click at [866, 87] on button "button" at bounding box center [870, 78] width 31 height 31
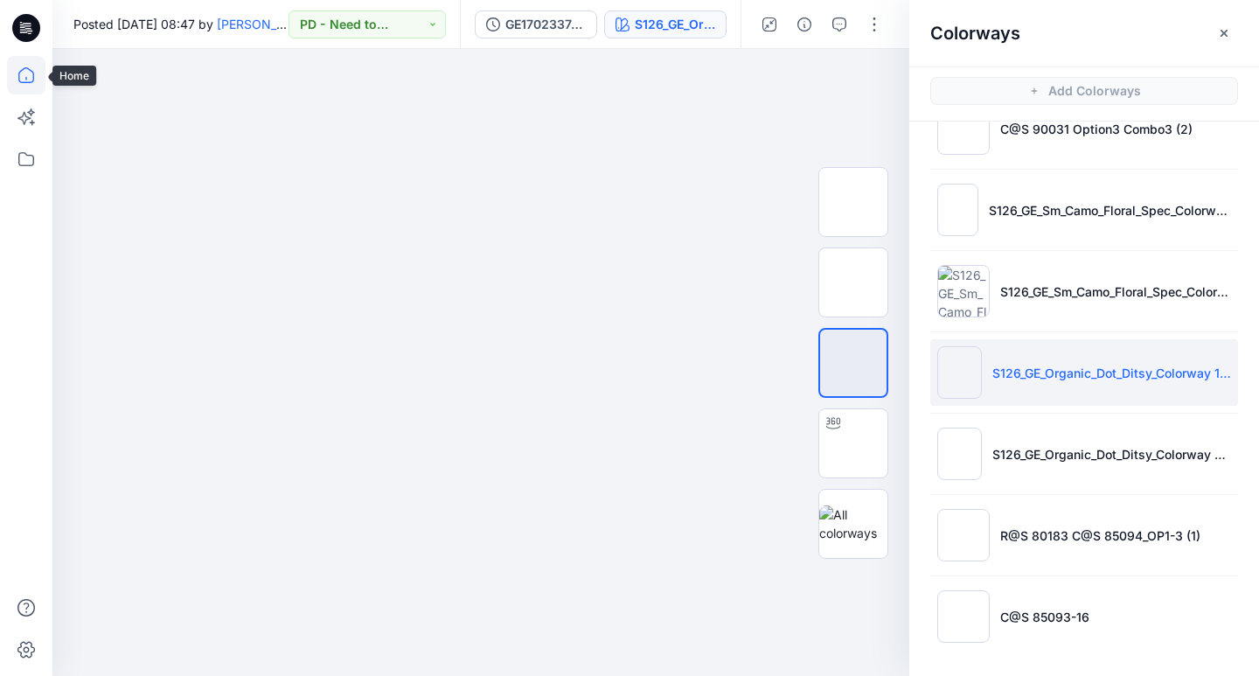
click at [23, 74] on icon at bounding box center [26, 75] width 38 height 38
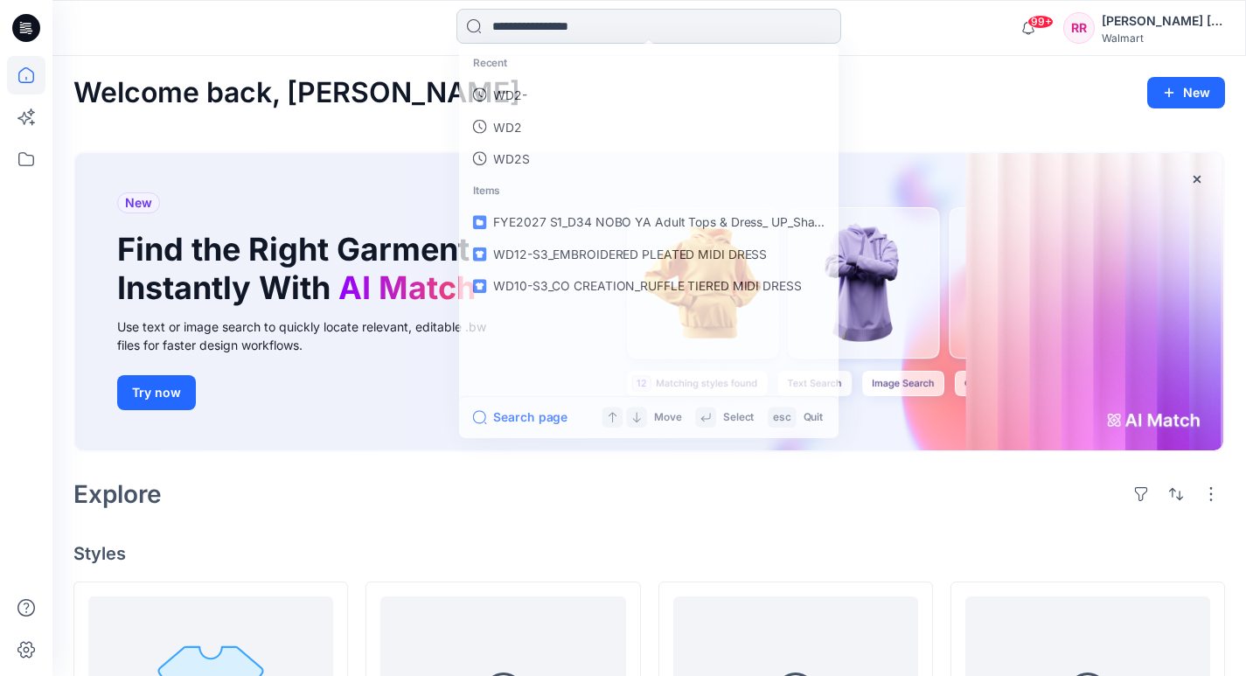
click at [524, 23] on input at bounding box center [648, 26] width 385 height 35
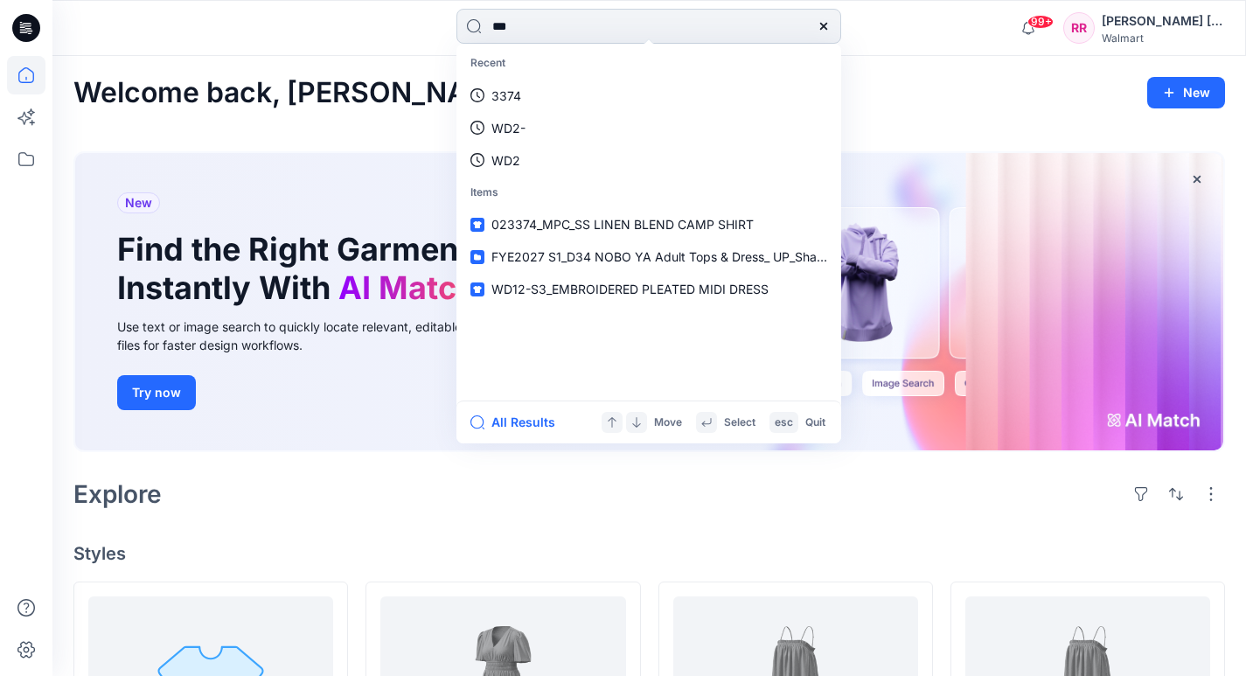
type input "****"
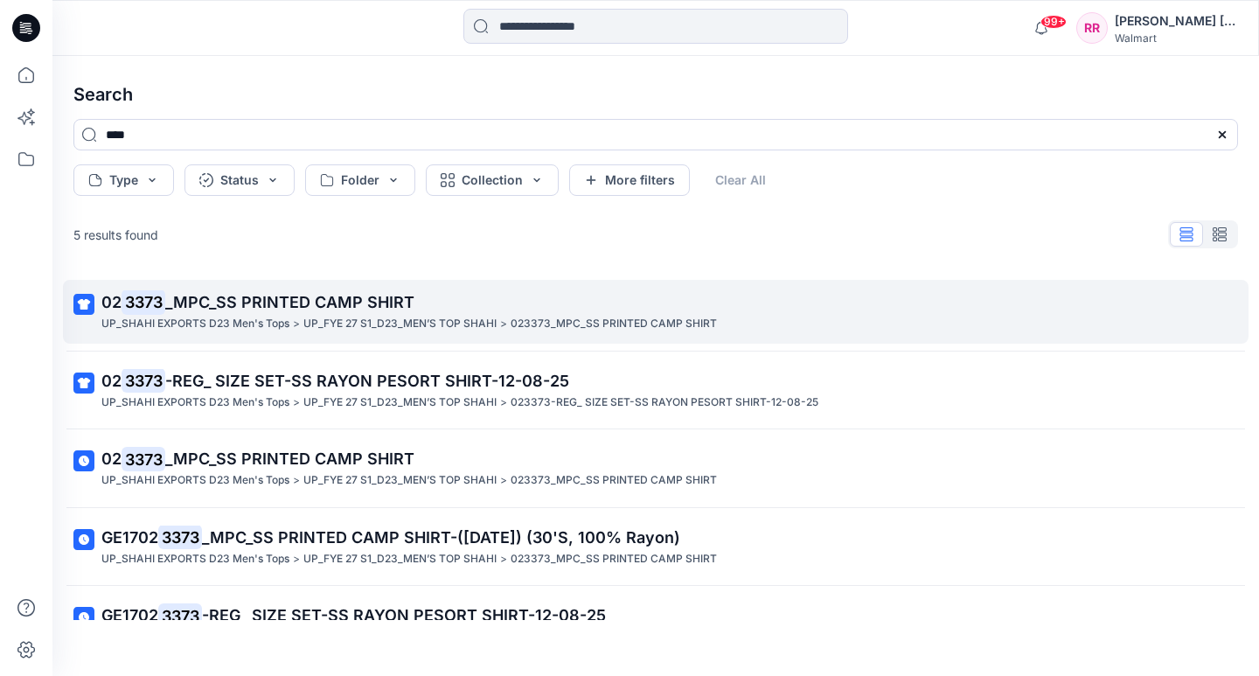
click at [244, 310] on span "_MPC_SS PRINTED CAMP SHIRT" at bounding box center [289, 302] width 249 height 18
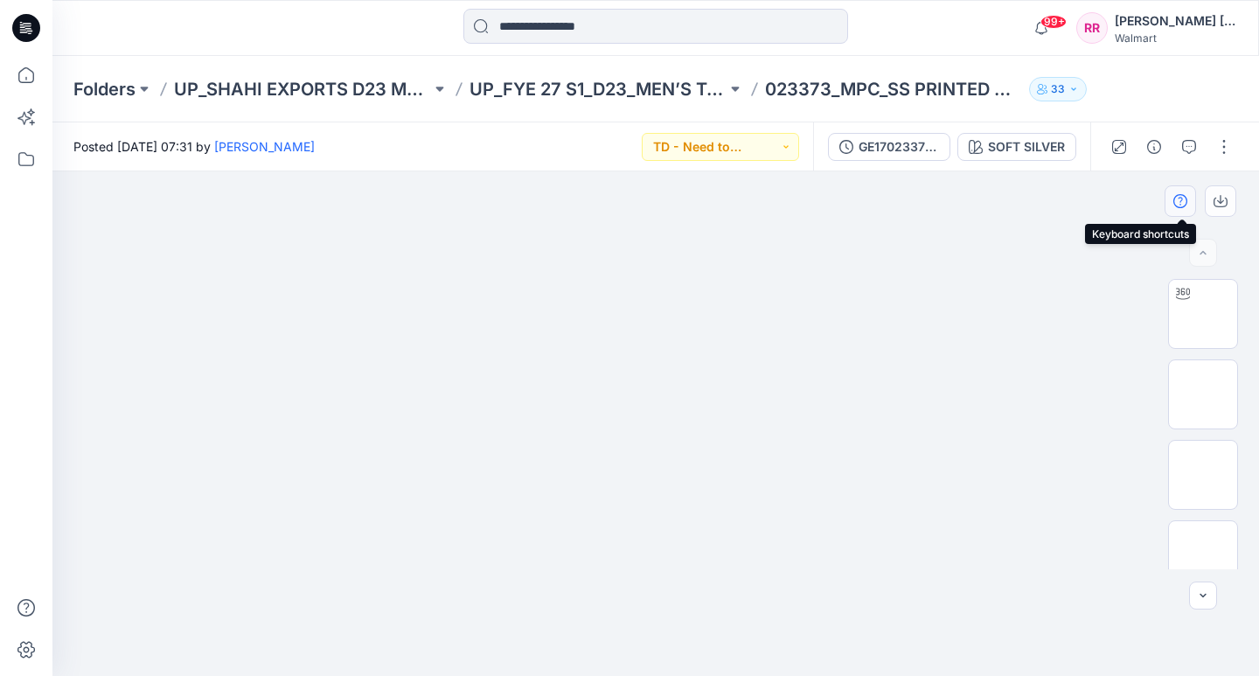
click at [1182, 205] on icon "button" at bounding box center [1180, 201] width 14 height 14
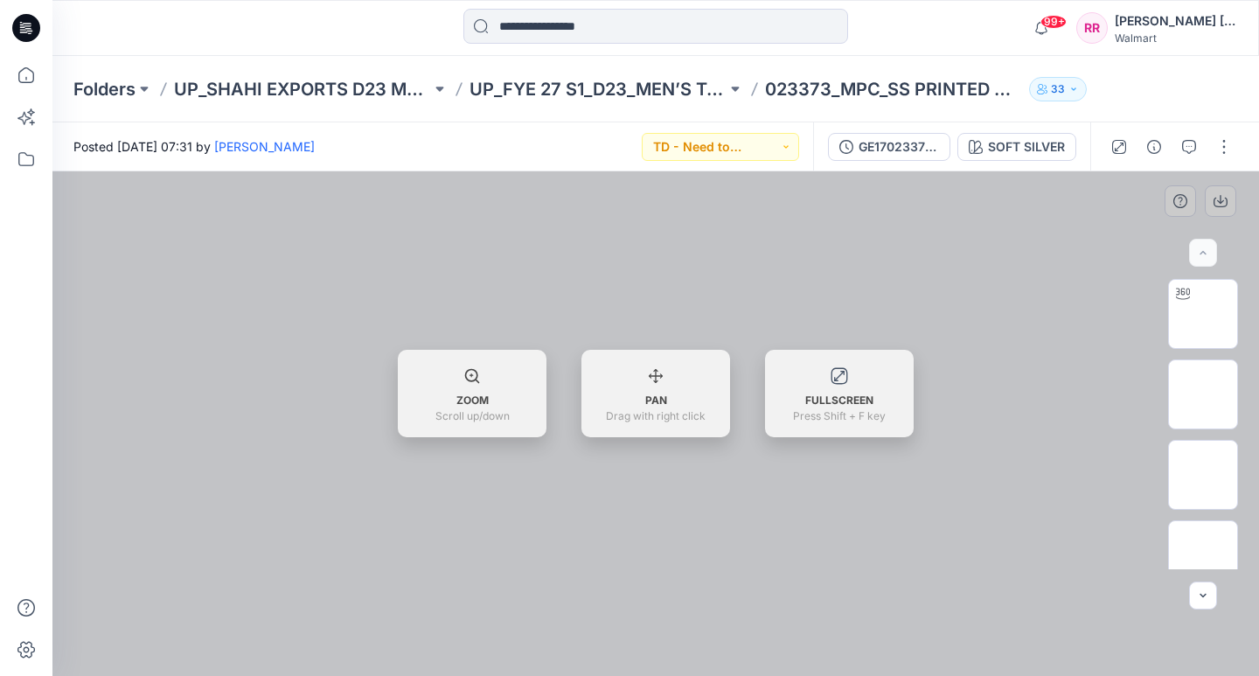
click at [1012, 391] on div "ZOOM Scroll up/down PAN Drag with right click FULLSCREEN Press Shift + F key" at bounding box center [655, 393] width 1207 height 87
click at [1203, 314] on img at bounding box center [1203, 314] width 0 height 0
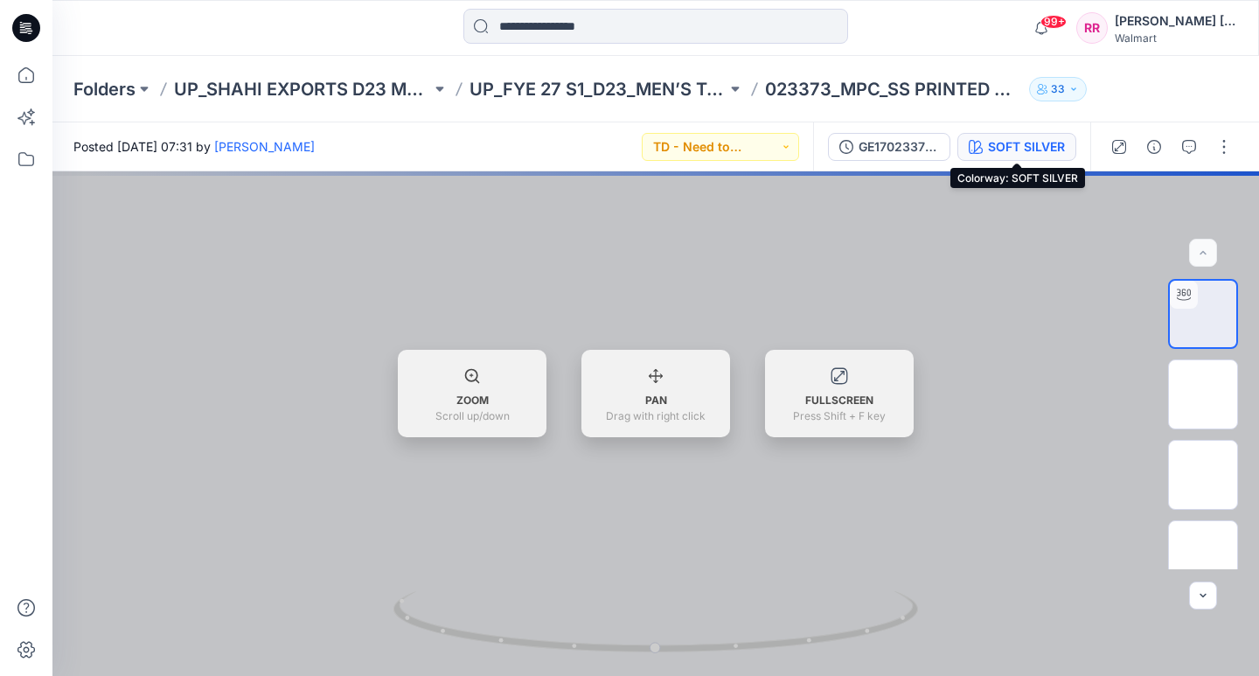
click at [985, 136] on button "SOFT SILVER" at bounding box center [1016, 147] width 119 height 28
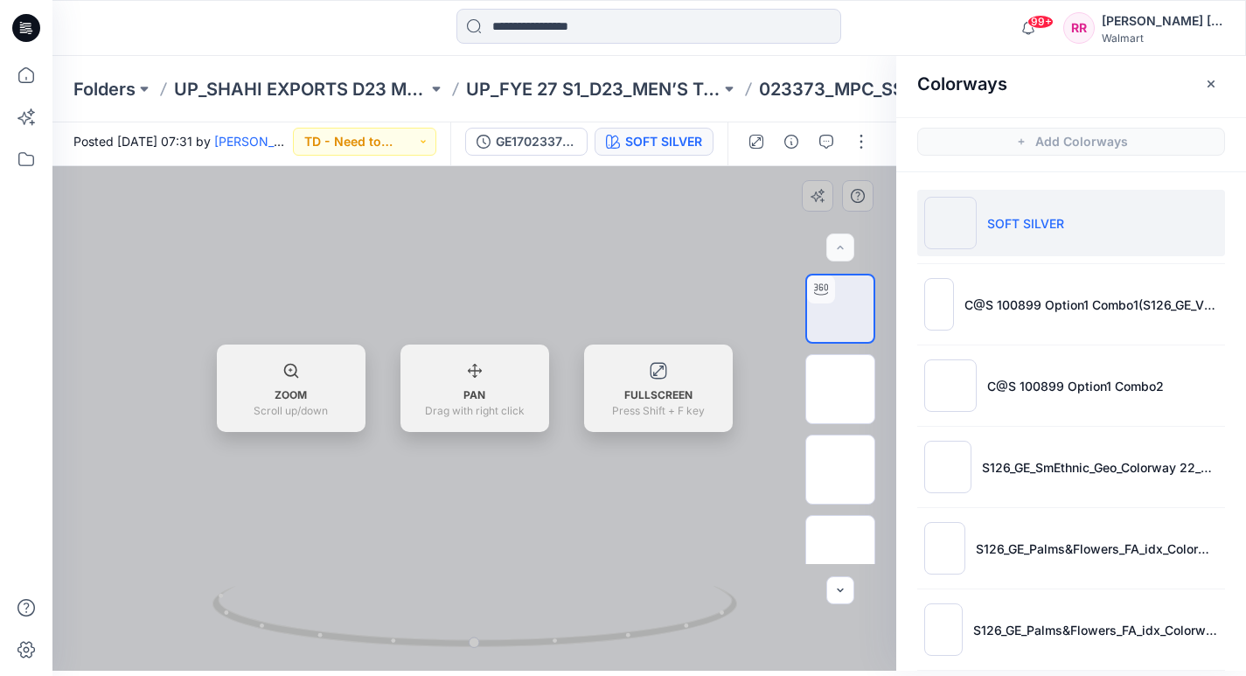
click at [547, 247] on div at bounding box center [474, 418] width 844 height 504
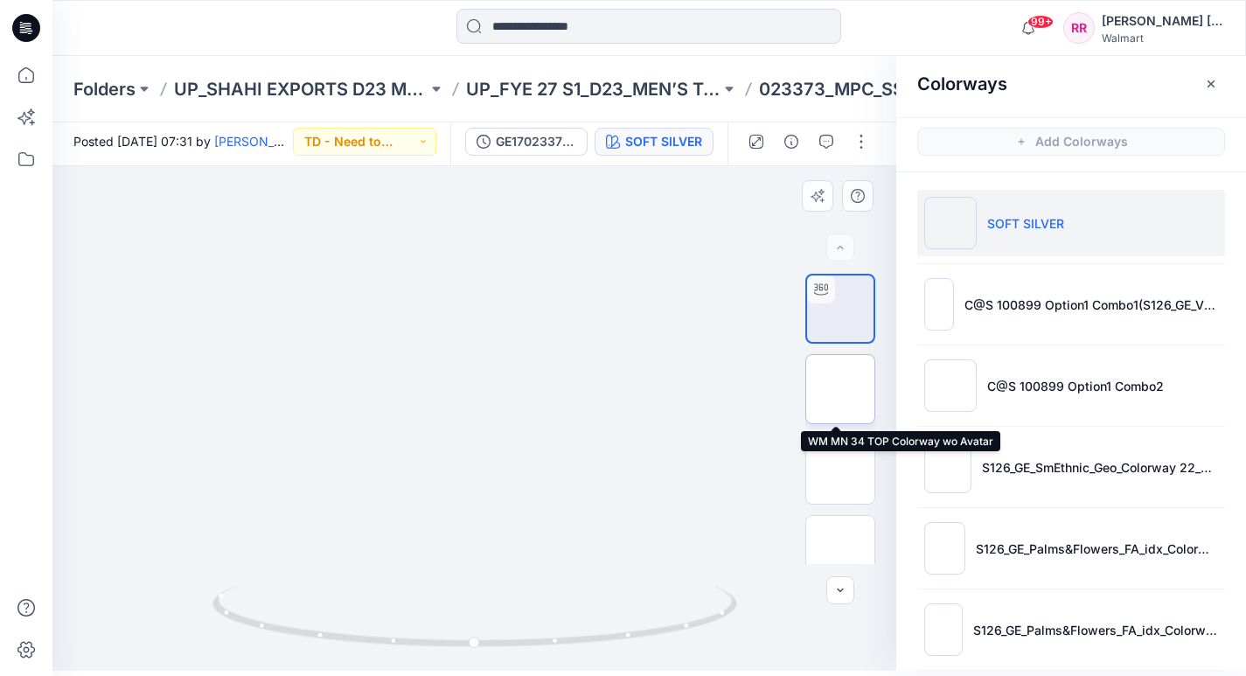
click at [840, 389] on img at bounding box center [840, 389] width 0 height 0
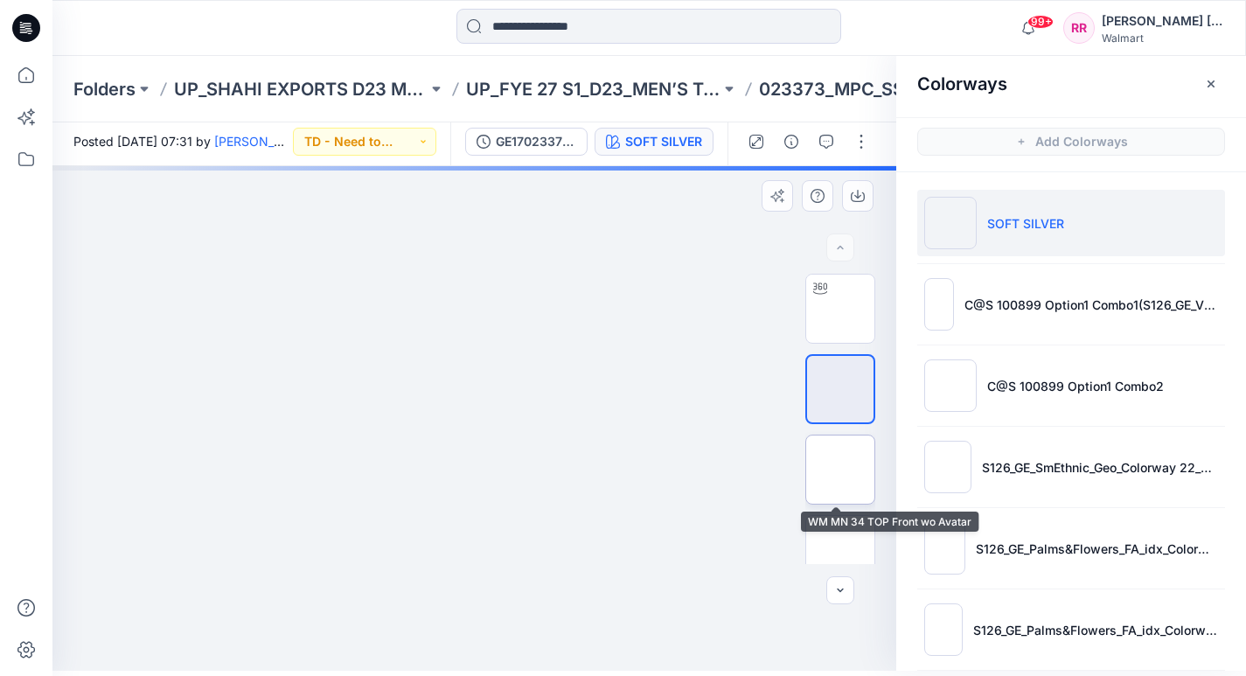
click at [840, 469] on img at bounding box center [840, 469] width 0 height 0
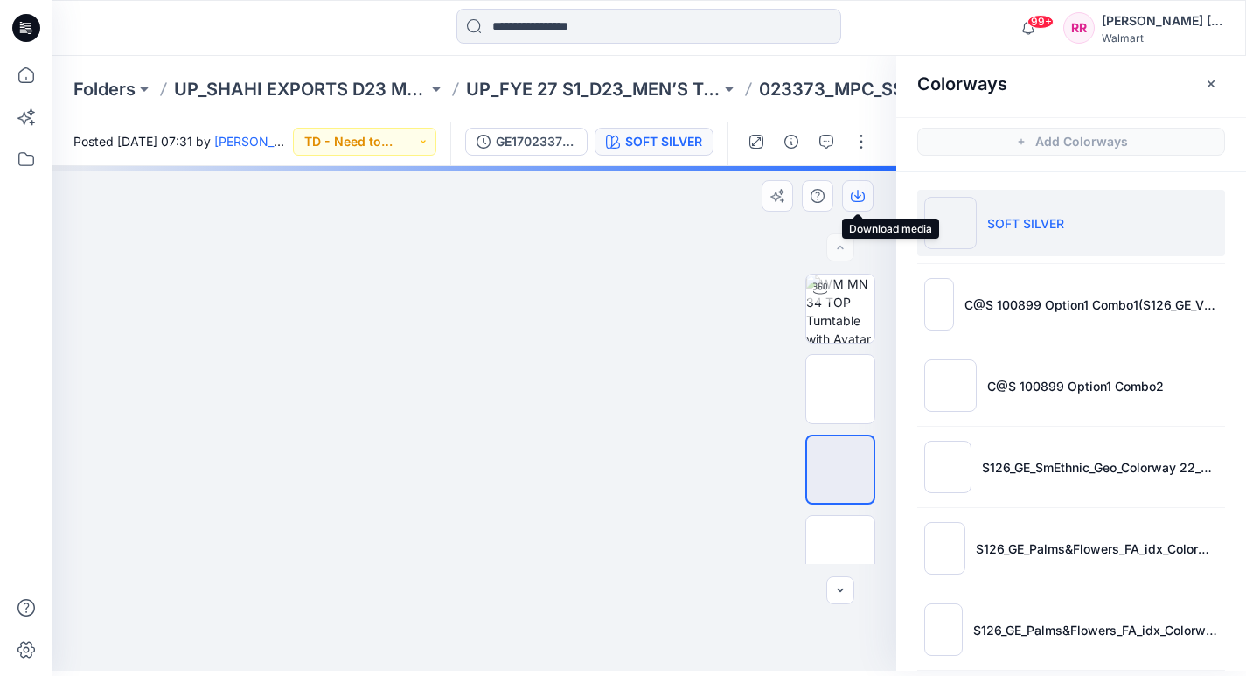
click at [856, 187] on button "button" at bounding box center [857, 195] width 31 height 31
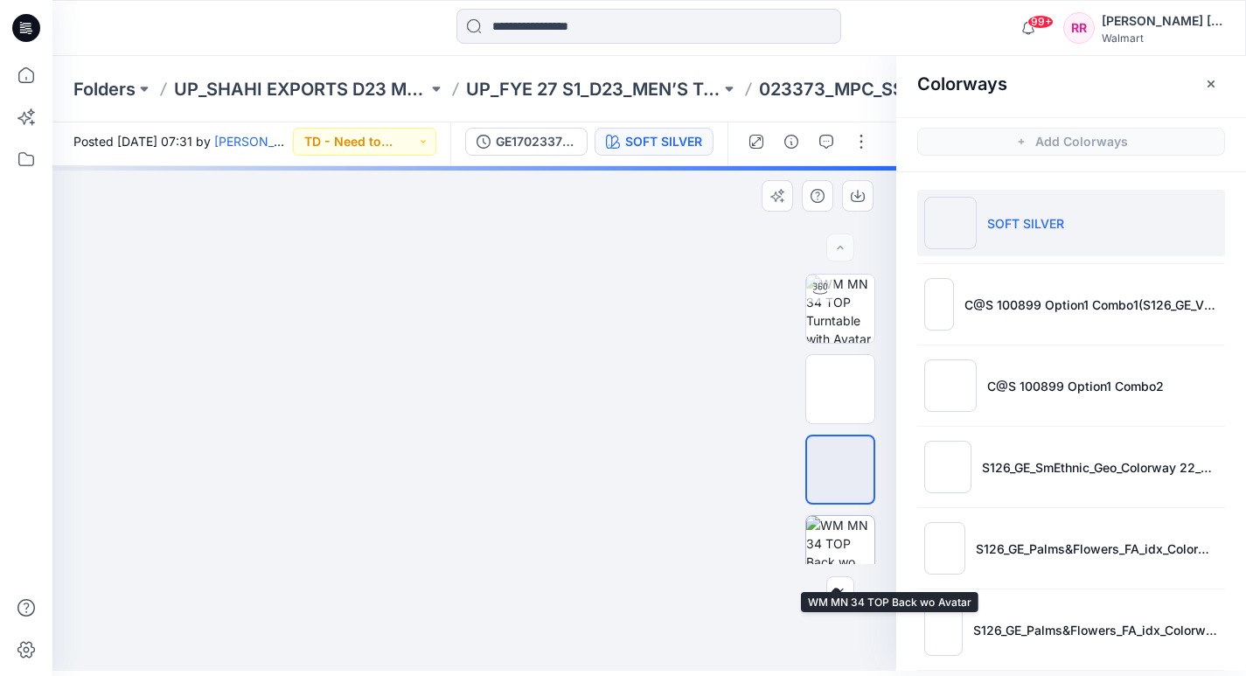
click at [838, 532] on img at bounding box center [840, 550] width 68 height 68
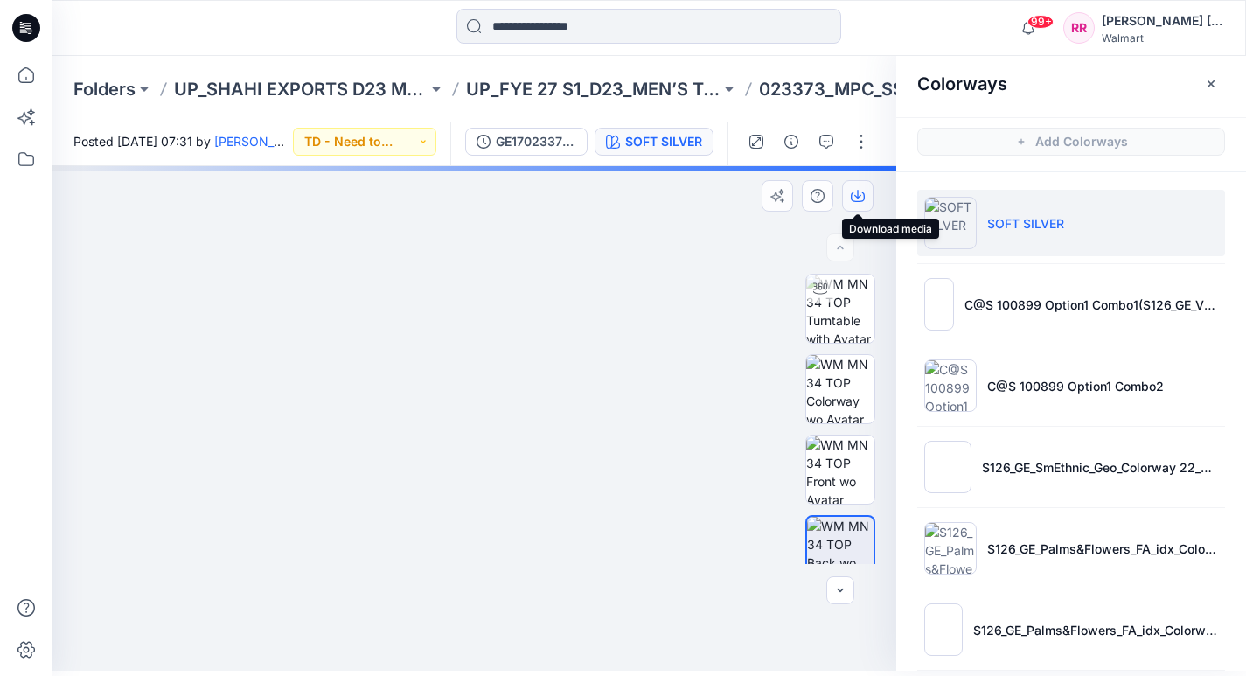
click at [860, 191] on icon "button" at bounding box center [858, 196] width 14 height 14
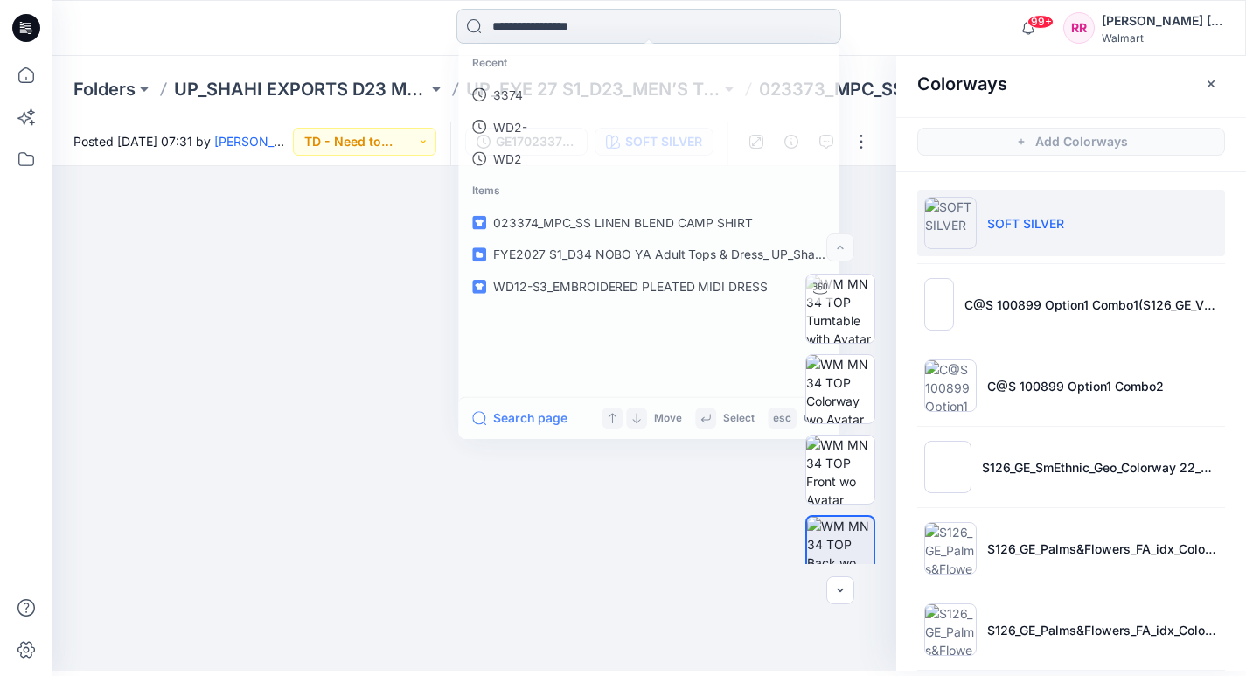
click at [621, 27] on input at bounding box center [648, 26] width 385 height 35
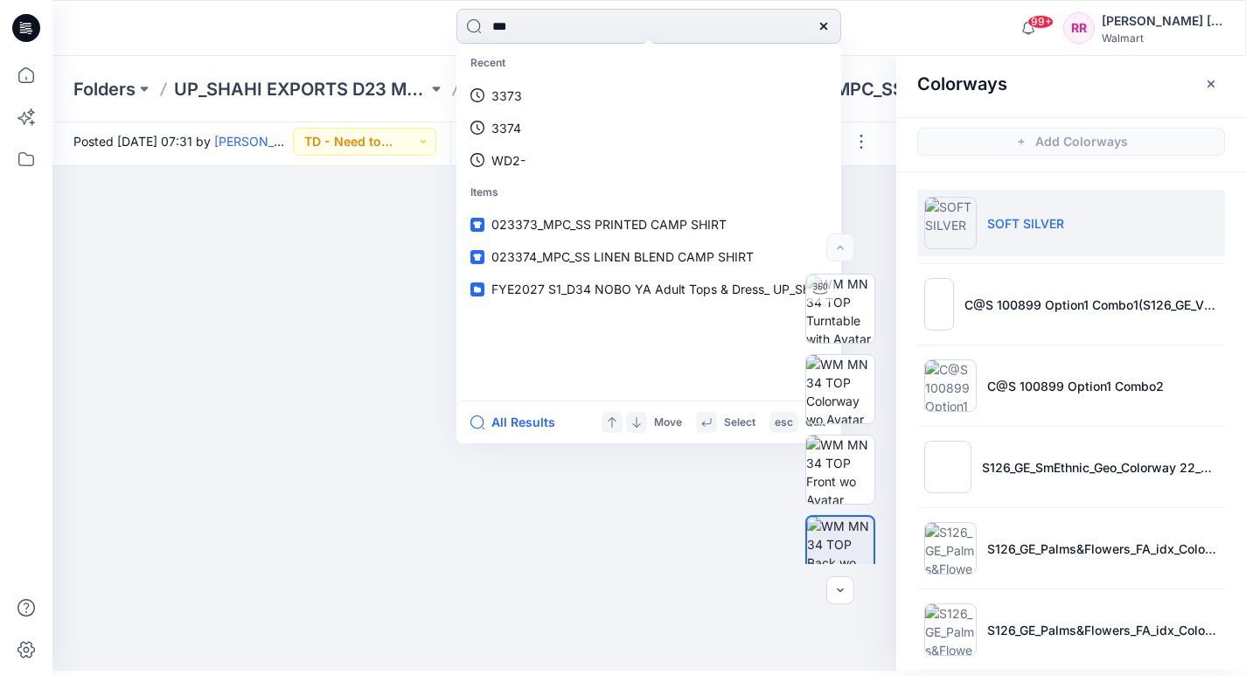
type input "****"
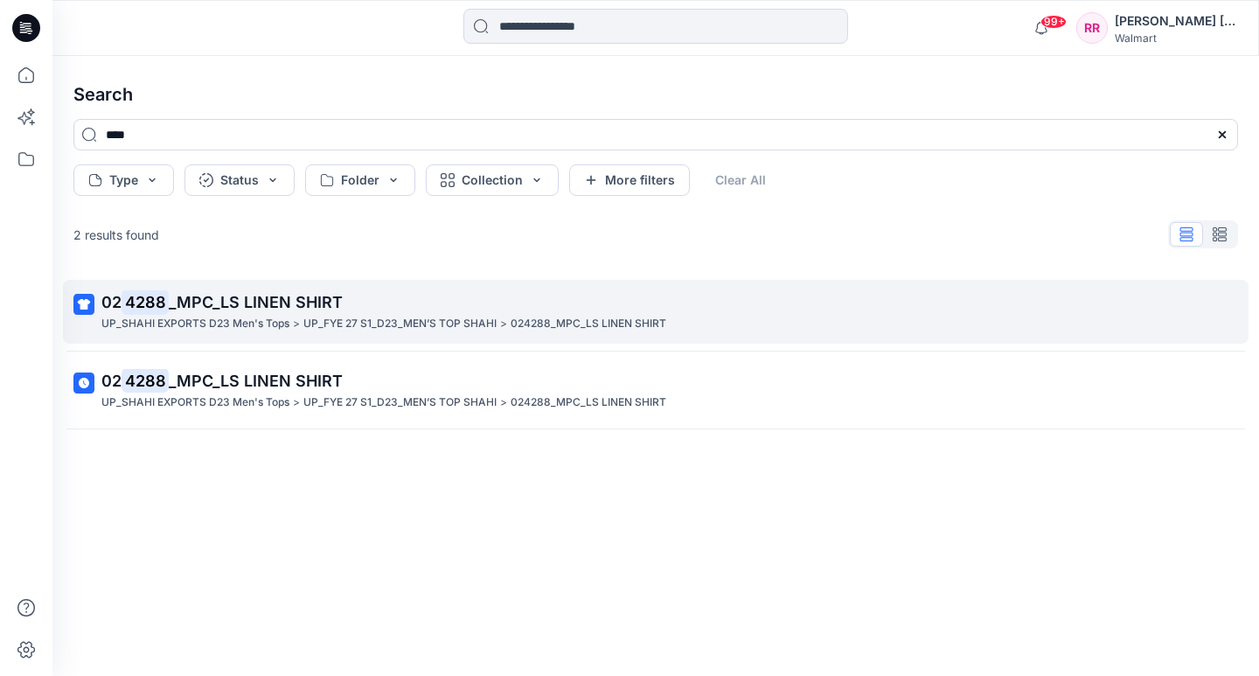
click at [293, 306] on span "_MPC_LS LINEN SHIRT" at bounding box center [256, 302] width 174 height 18
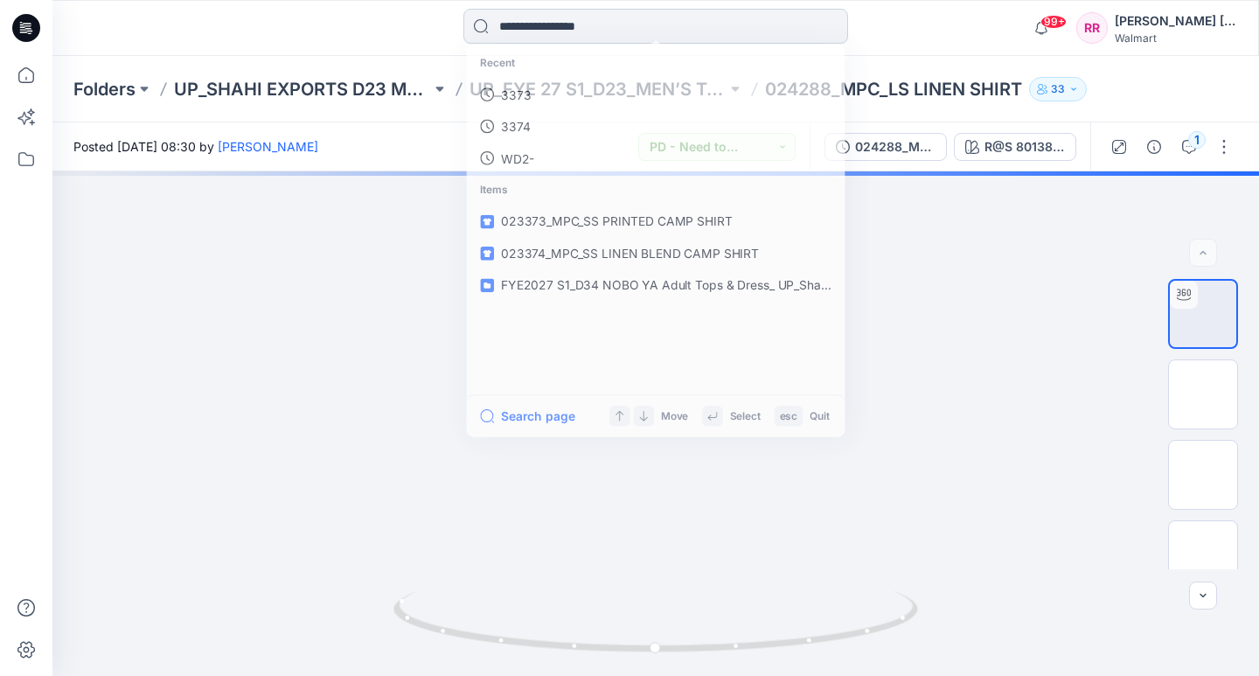
click at [585, 25] on input at bounding box center [655, 26] width 385 height 35
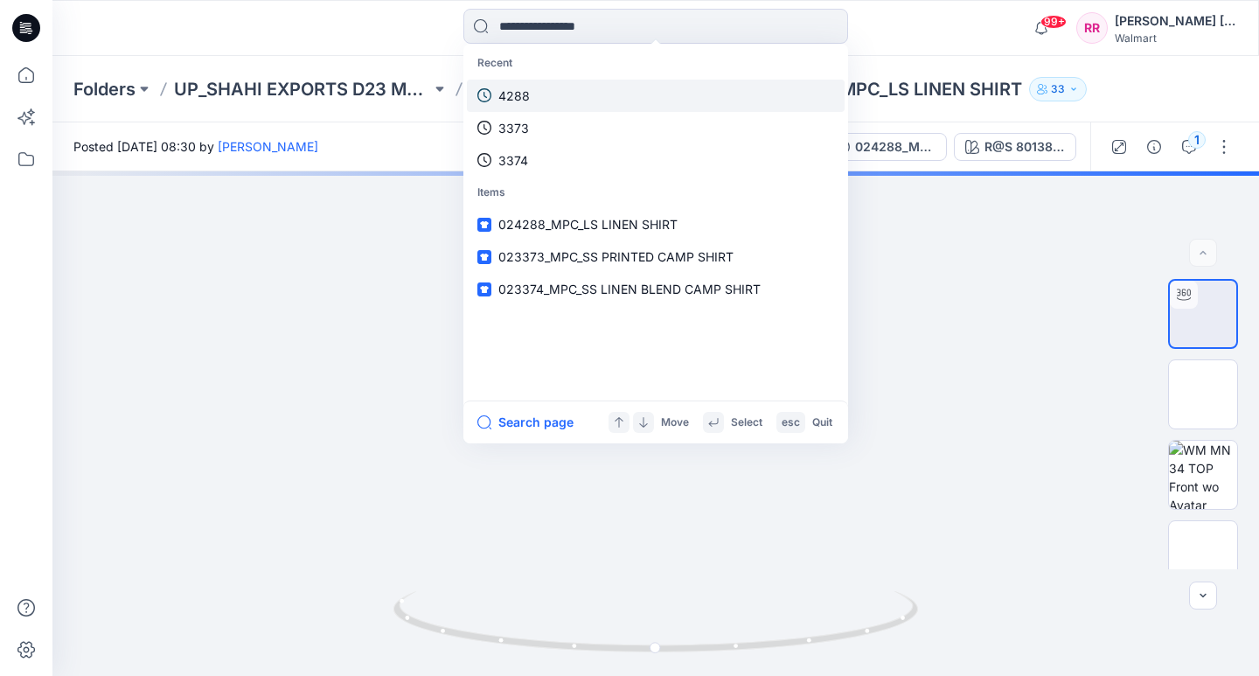
click at [547, 99] on link "4288" at bounding box center [656, 96] width 378 height 32
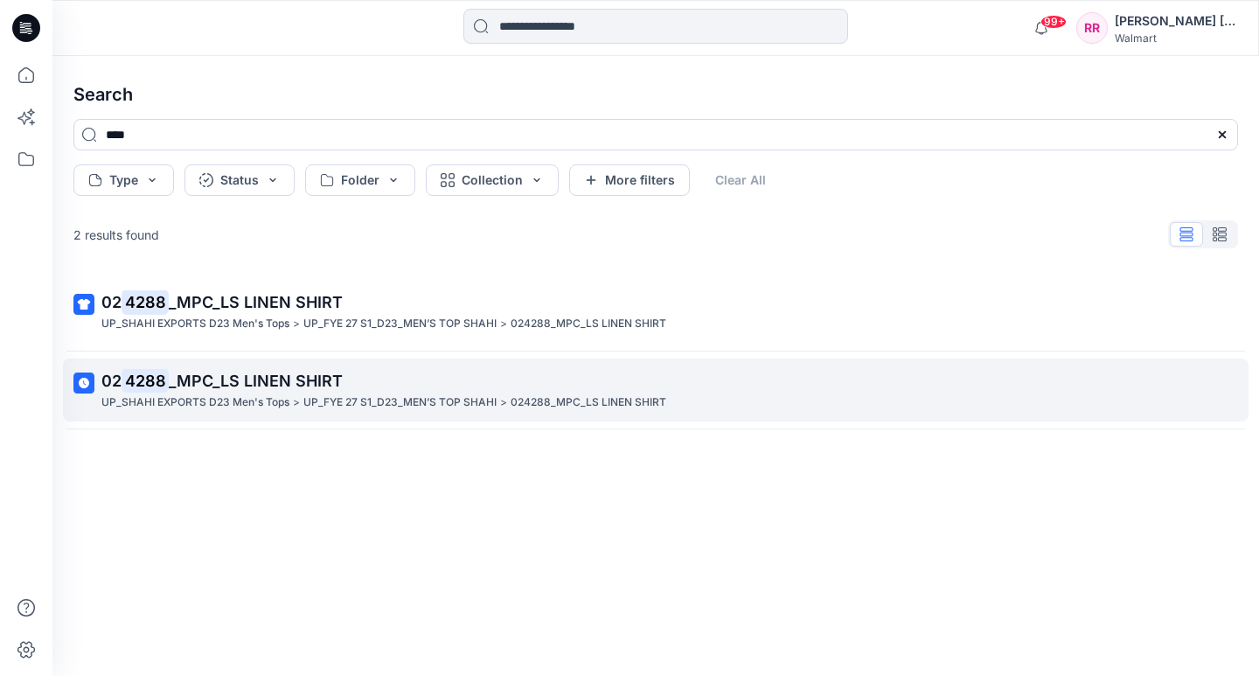
click at [220, 387] on span "_MPC_LS LINEN SHIRT" at bounding box center [256, 381] width 174 height 18
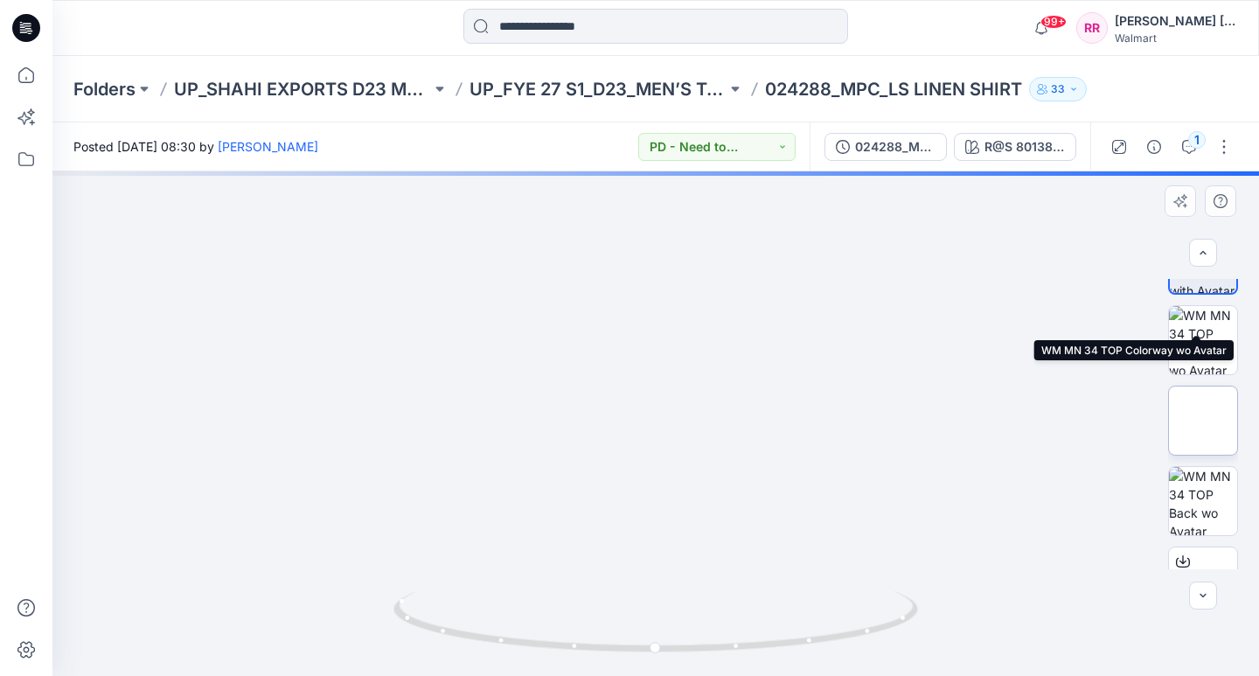
scroll to position [101, 0]
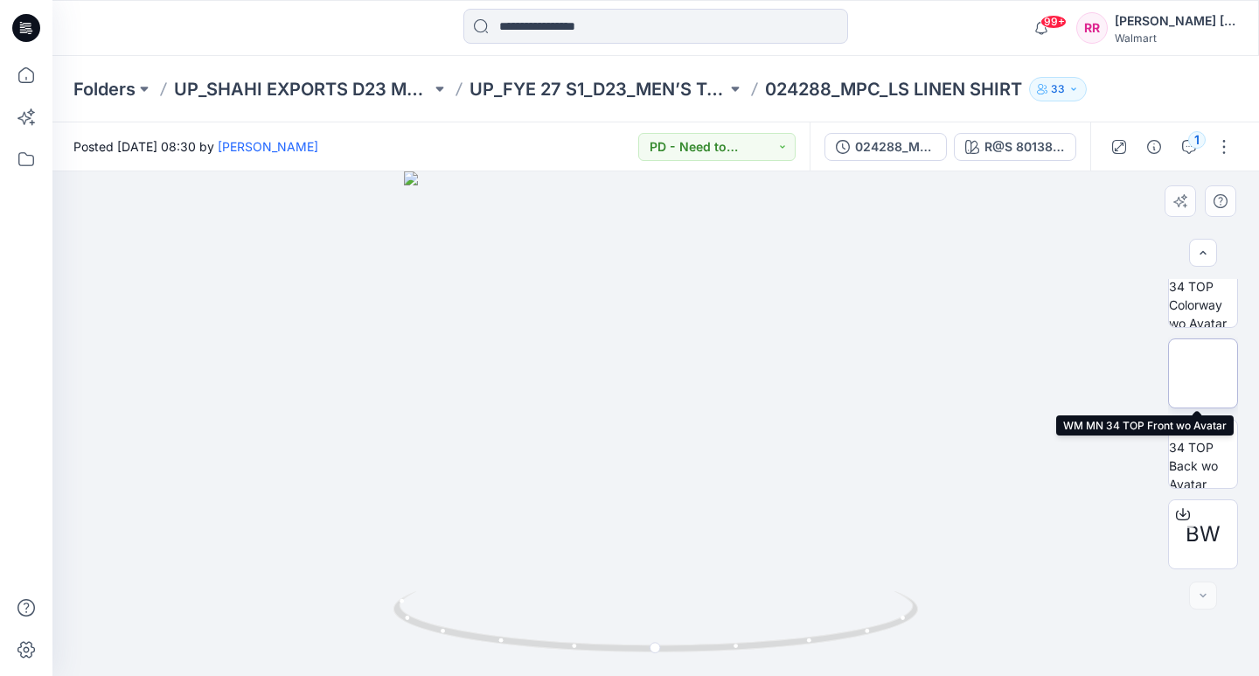
click at [1203, 373] on img at bounding box center [1203, 373] width 0 height 0
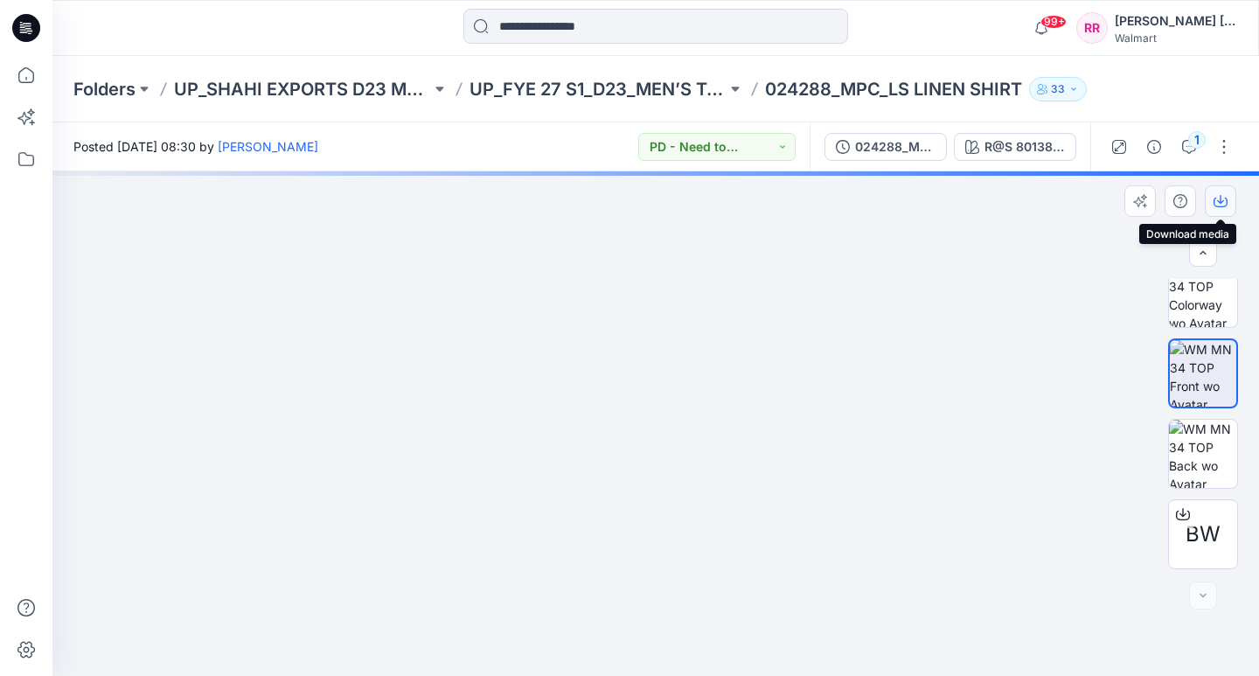
click at [1214, 199] on icon "button" at bounding box center [1221, 201] width 14 height 14
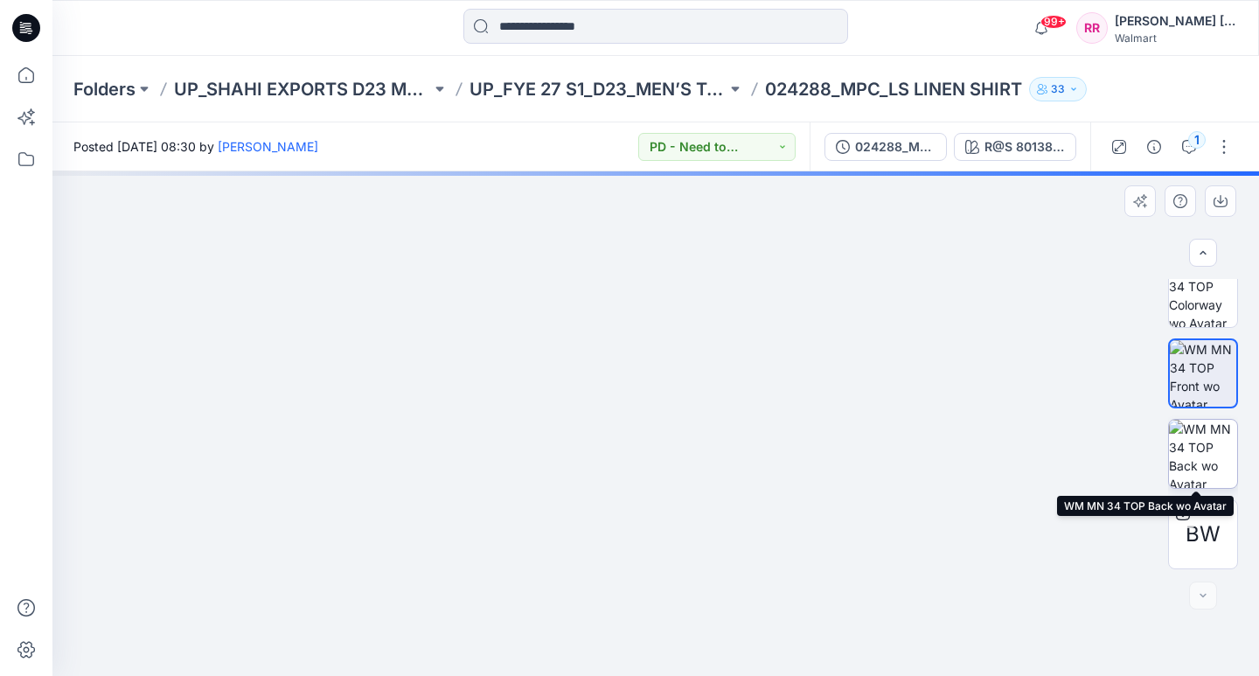
click at [1204, 460] on img at bounding box center [1203, 454] width 68 height 68
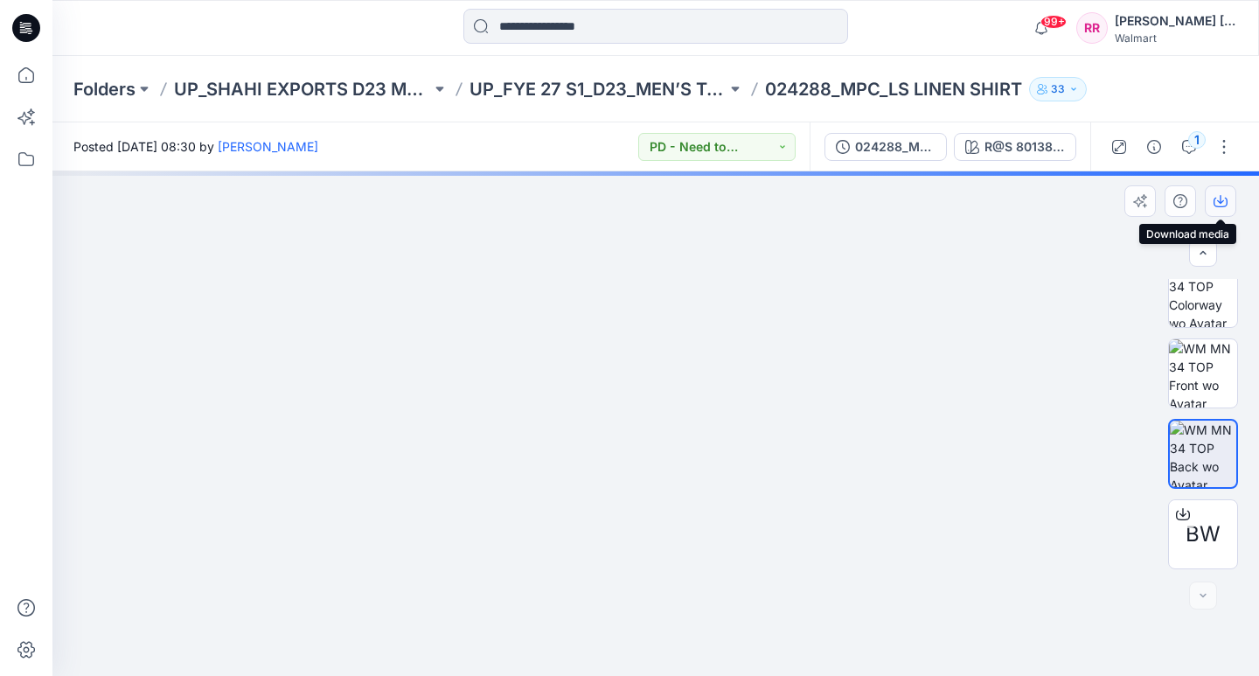
click at [1220, 204] on icon "button" at bounding box center [1221, 201] width 14 height 14
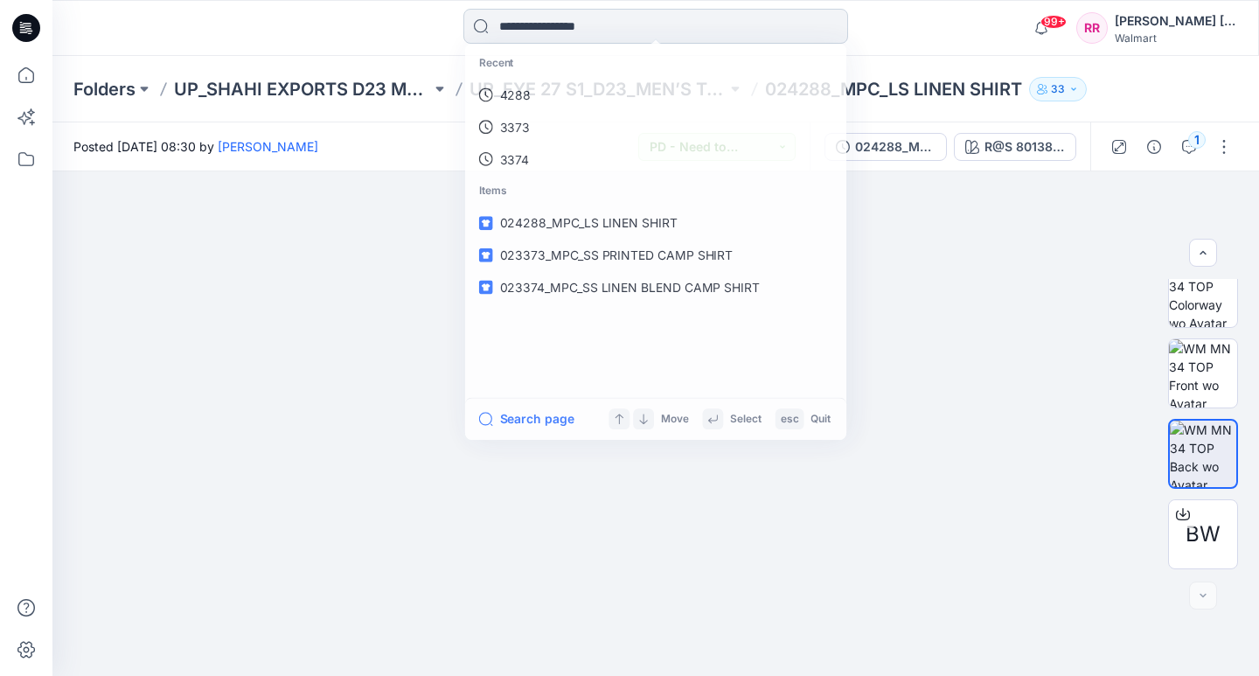
click at [602, 24] on input at bounding box center [655, 26] width 385 height 35
type input "****"
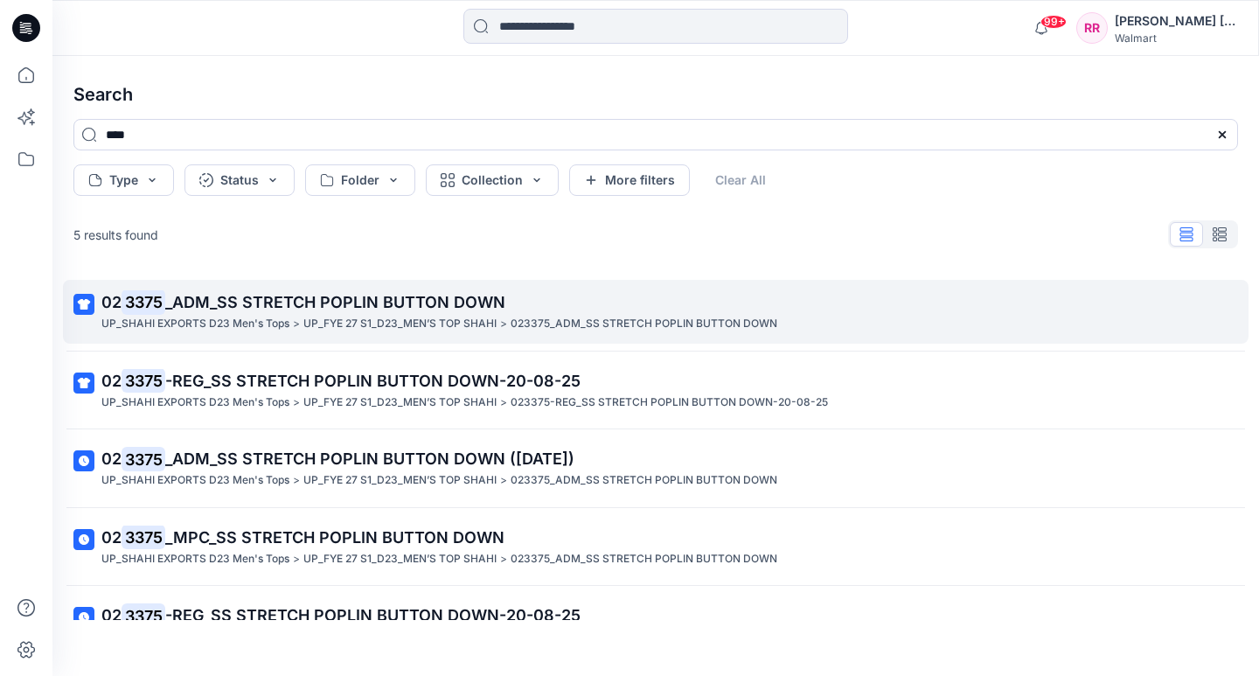
click at [238, 324] on p "UP_SHAHI EXPORTS D23 Men's Tops" at bounding box center [195, 324] width 188 height 18
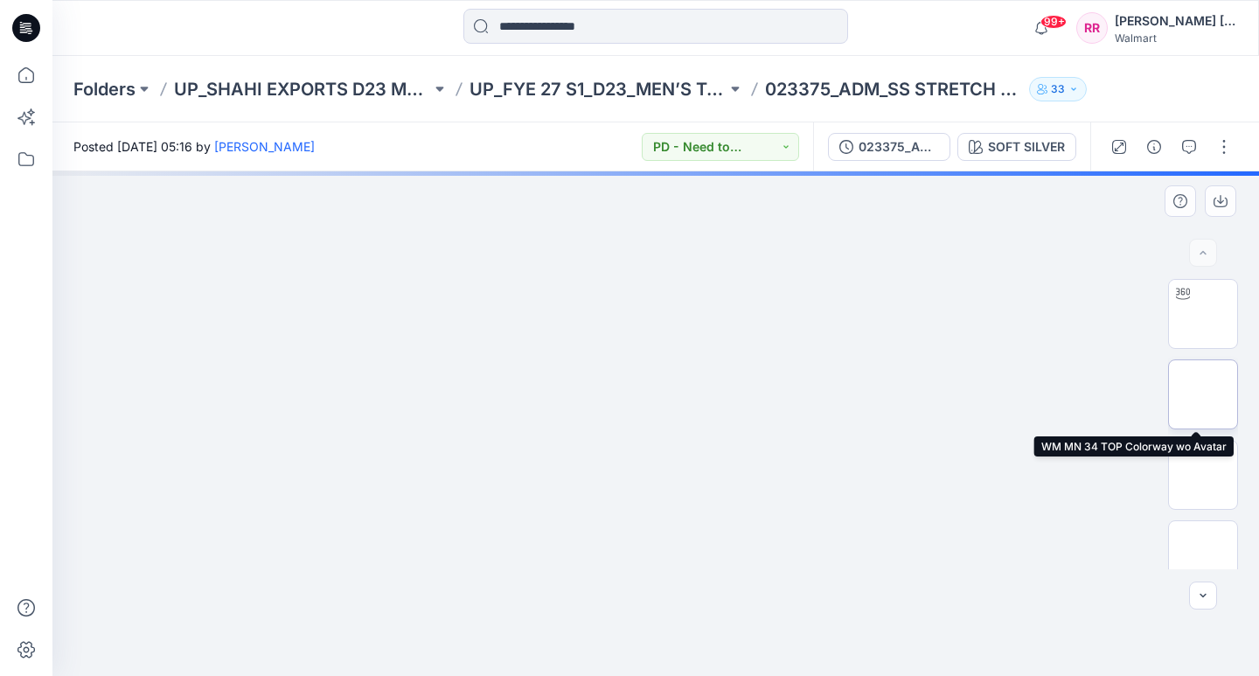
click at [1203, 394] on img at bounding box center [1203, 394] width 0 height 0
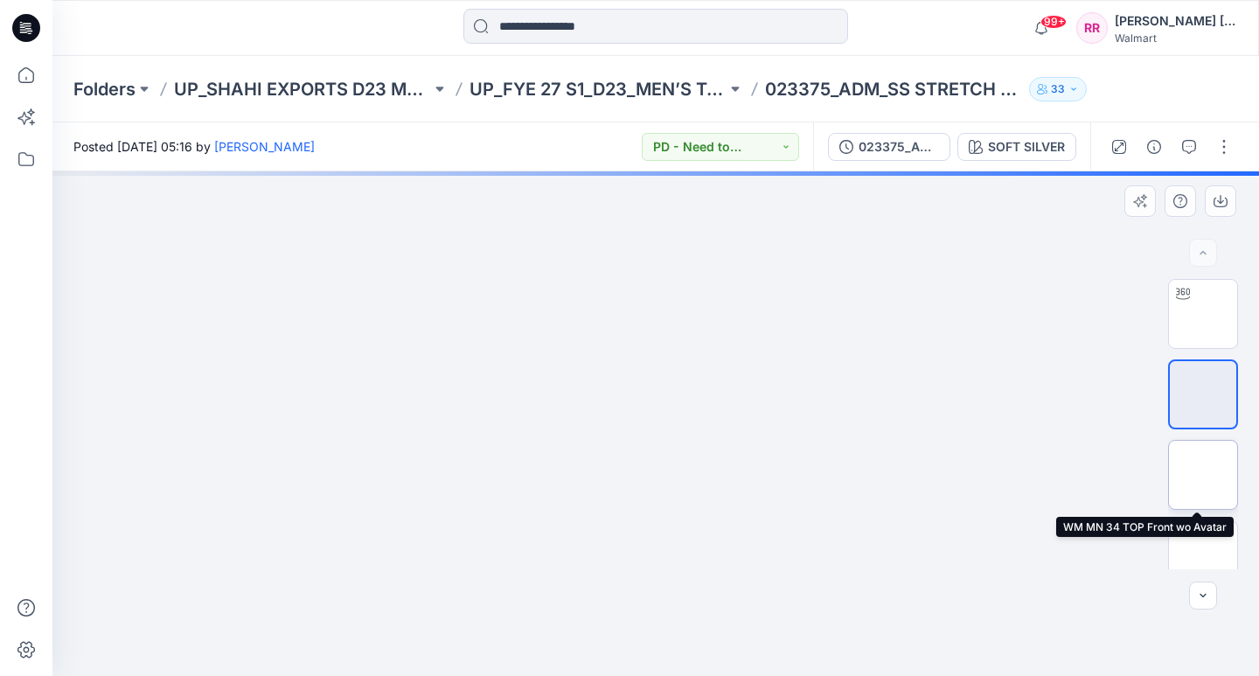
click at [1203, 475] on img at bounding box center [1203, 475] width 0 height 0
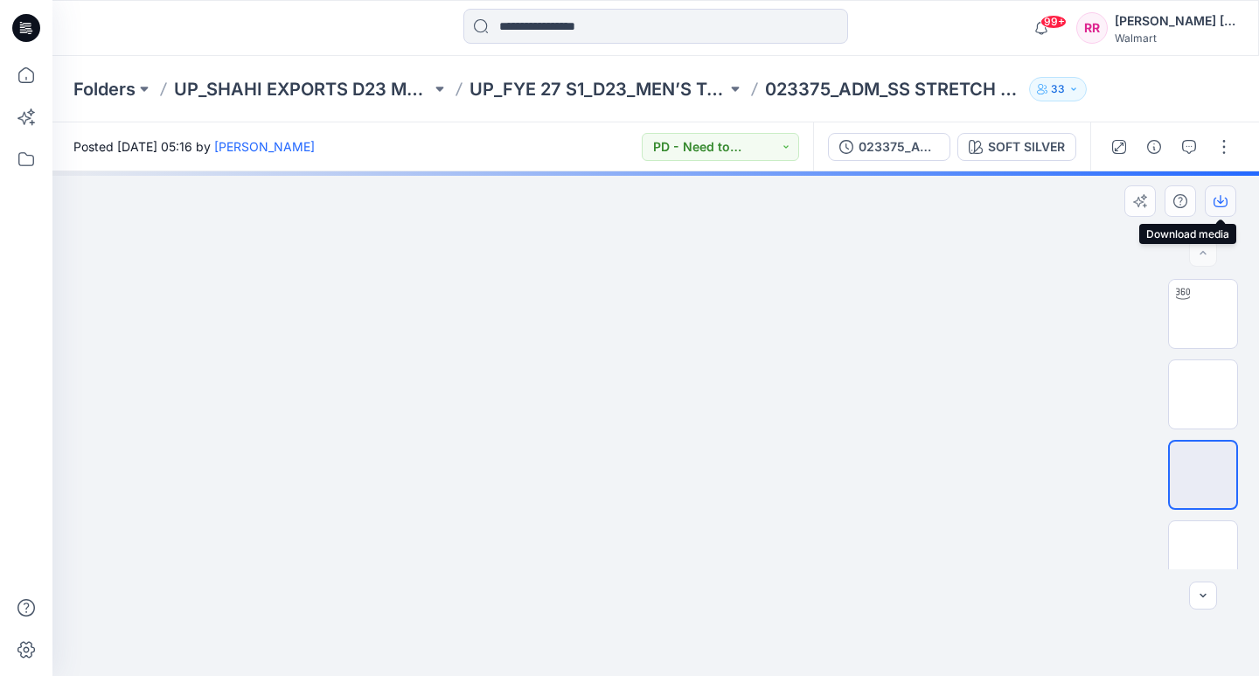
click at [1211, 195] on button "button" at bounding box center [1220, 200] width 31 height 31
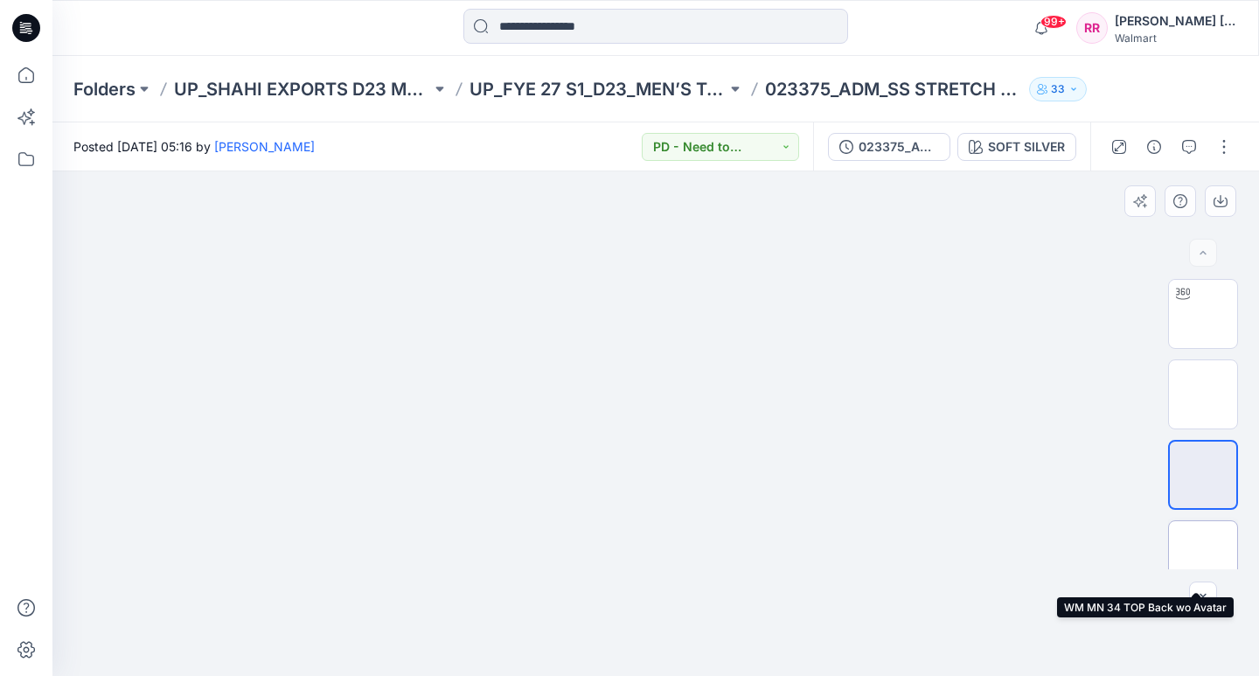
click at [1203, 555] on img at bounding box center [1203, 555] width 0 height 0
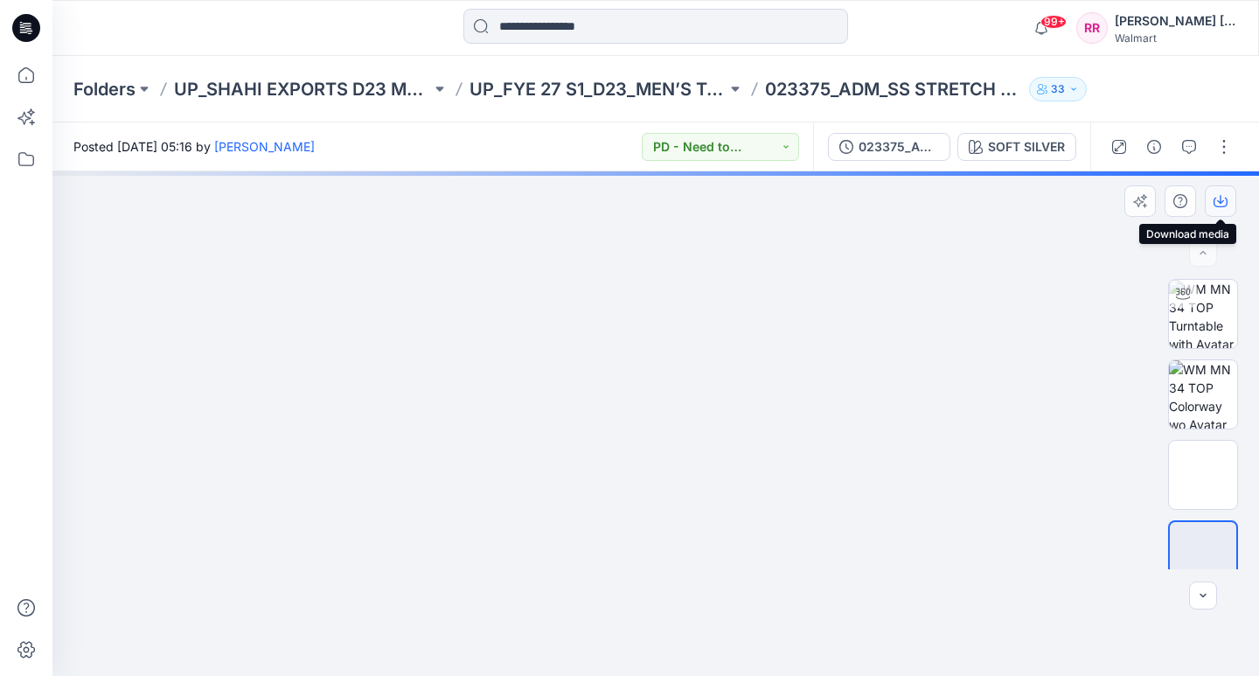
click at [1228, 196] on button "button" at bounding box center [1220, 200] width 31 height 31
